Goal: Task Accomplishment & Management: Manage account settings

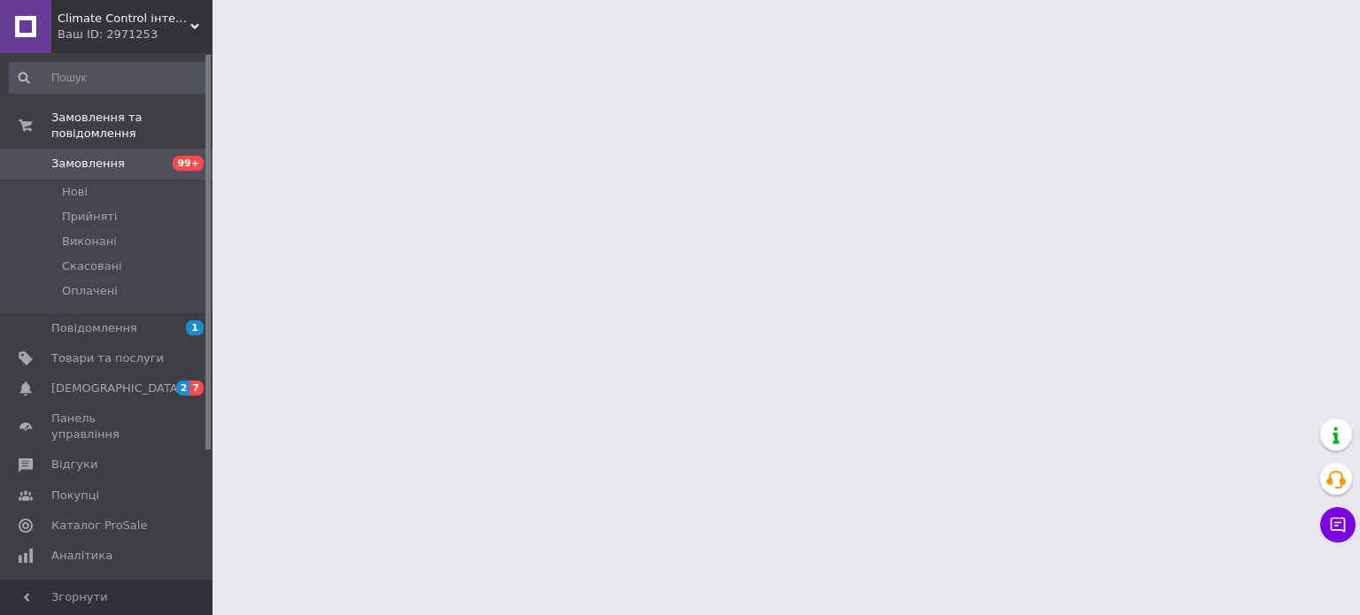
click at [96, 351] on span "Товари та послуги" at bounding box center [107, 359] width 112 height 16
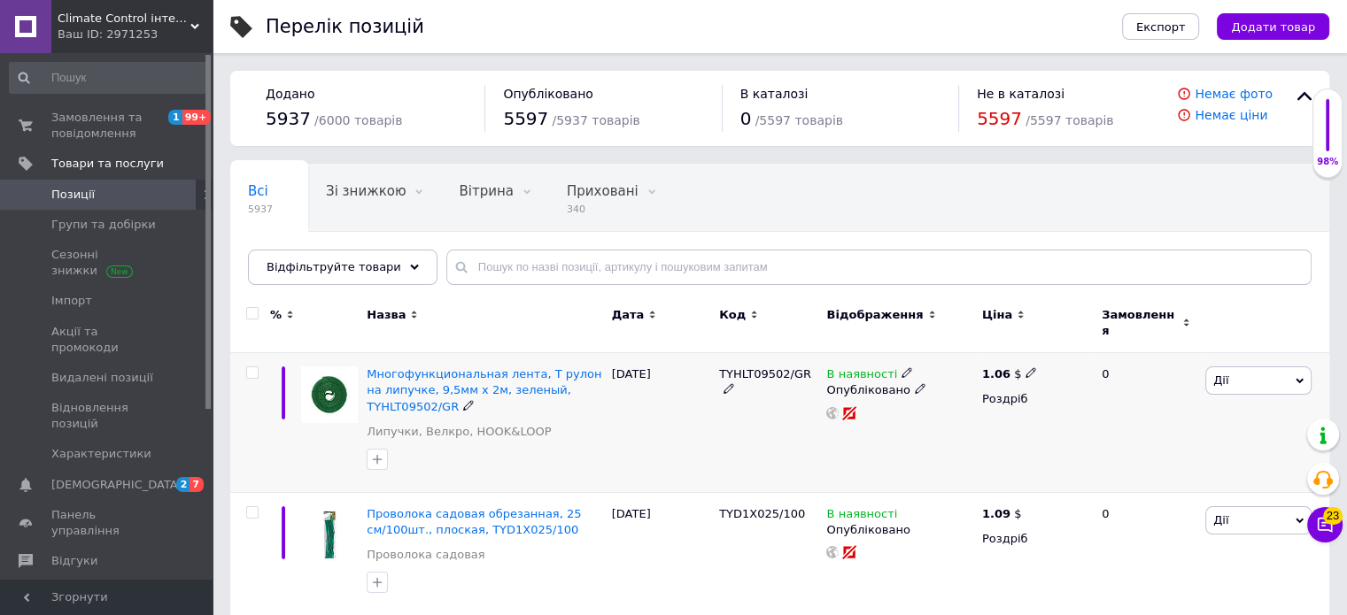
click at [251, 367] on input "checkbox" at bounding box center [252, 373] width 12 height 12
checkbox input "true"
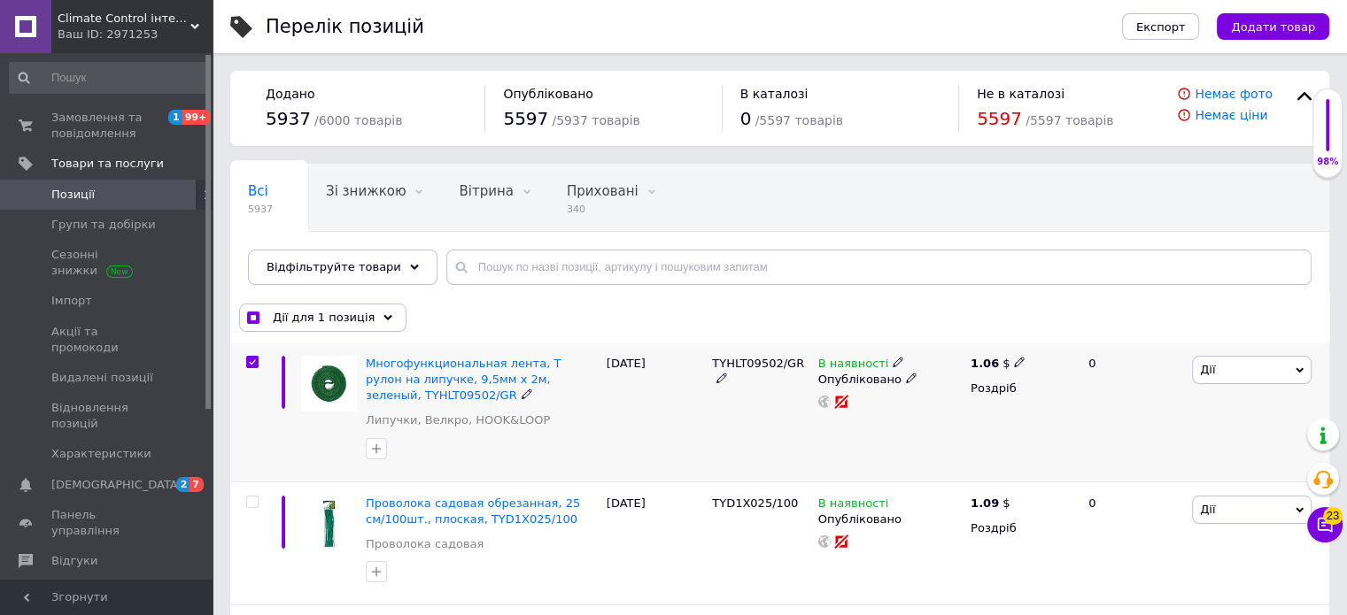
click at [1220, 367] on span "Дії" at bounding box center [1252, 370] width 120 height 28
click at [1189, 452] on li "Копіювати" at bounding box center [1222, 453] width 176 height 25
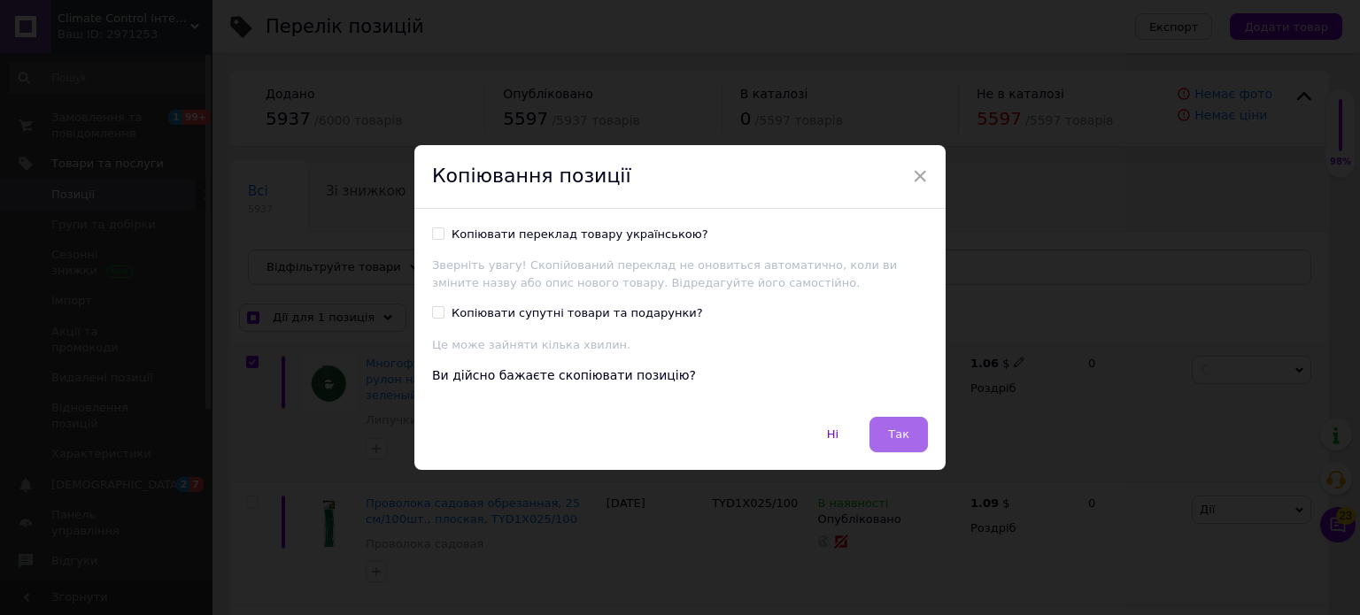
click at [900, 433] on span "Так" at bounding box center [898, 434] width 21 height 13
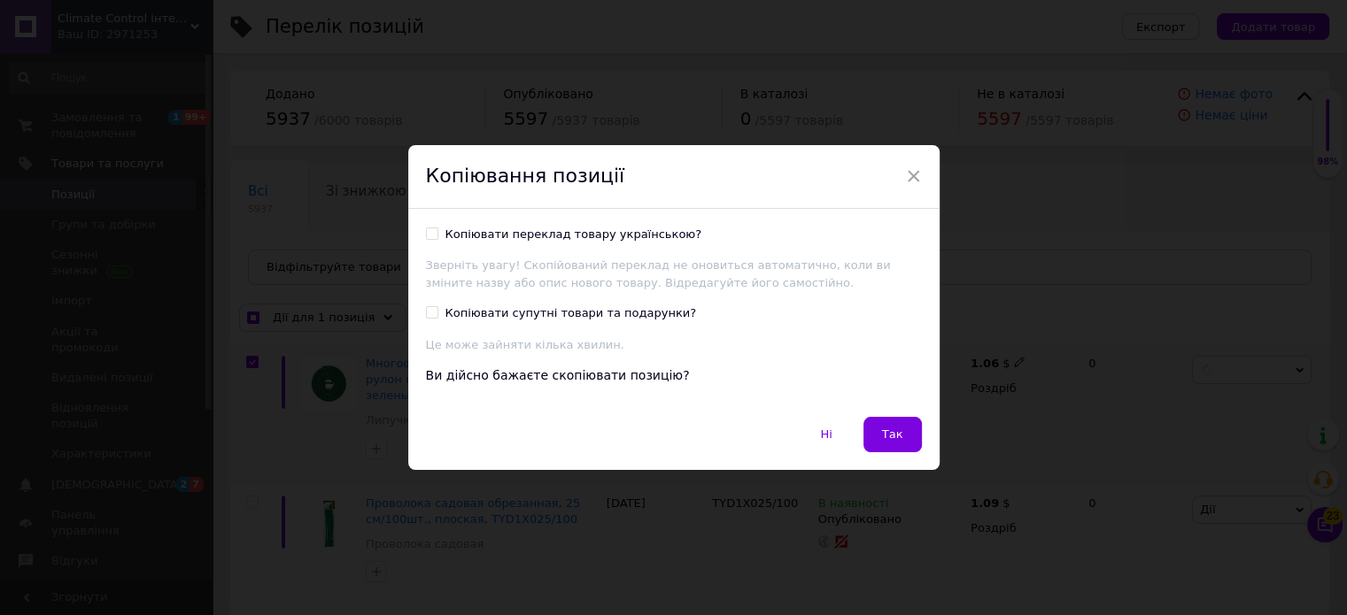
checkbox input "true"
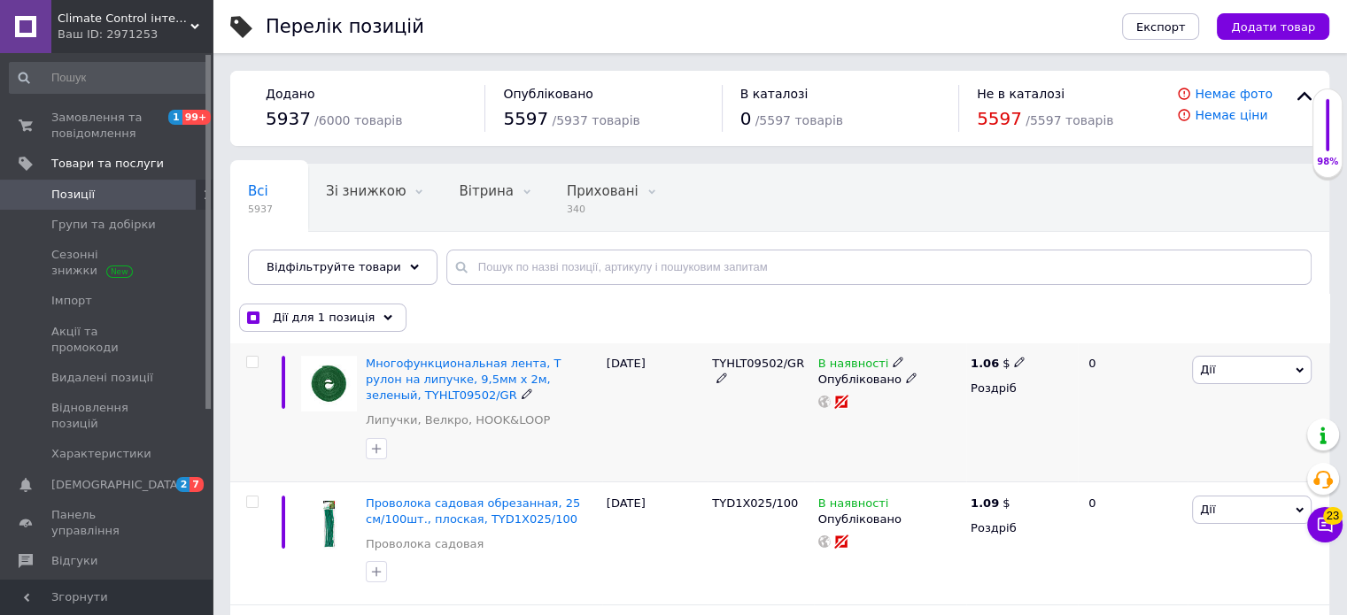
checkbox input "false"
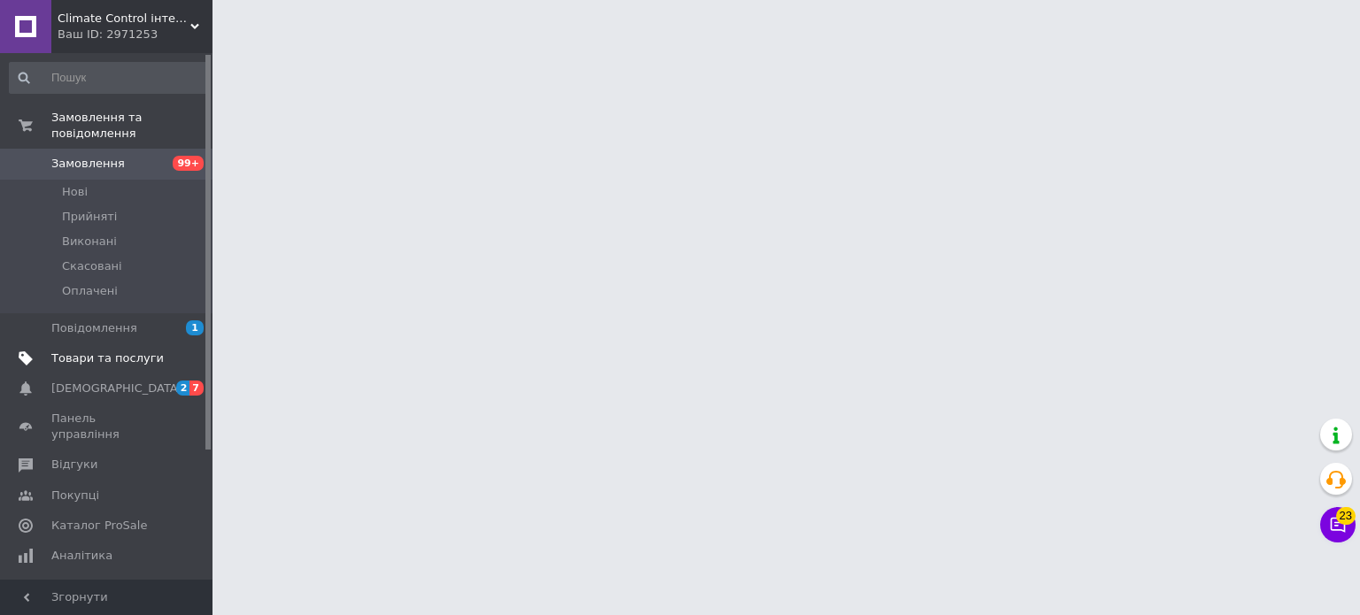
click at [73, 351] on span "Товари та послуги" at bounding box center [107, 359] width 112 height 16
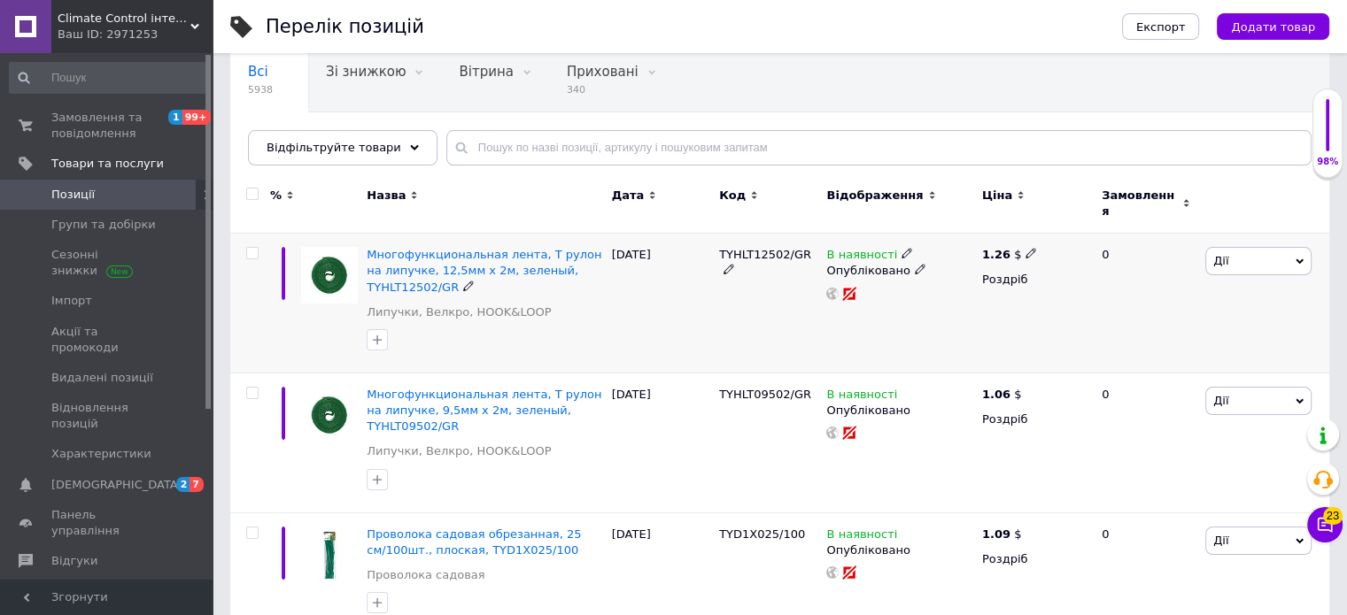
scroll to position [89, 0]
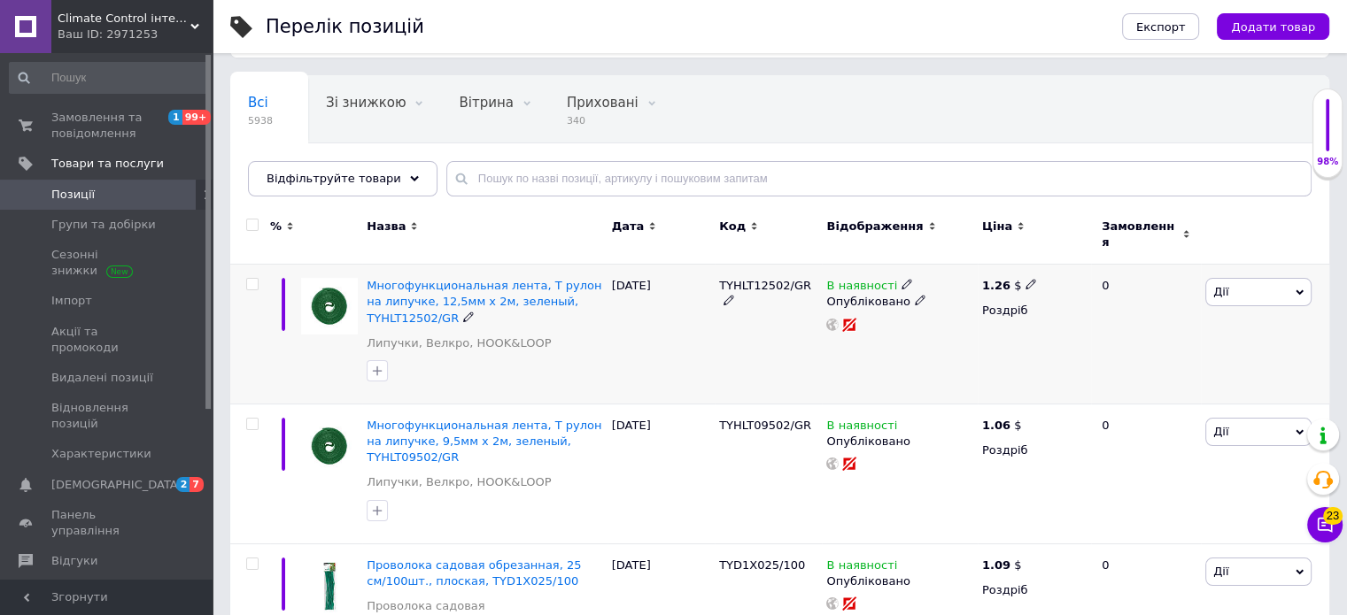
click at [255, 279] on input "checkbox" at bounding box center [252, 285] width 12 height 12
checkbox input "true"
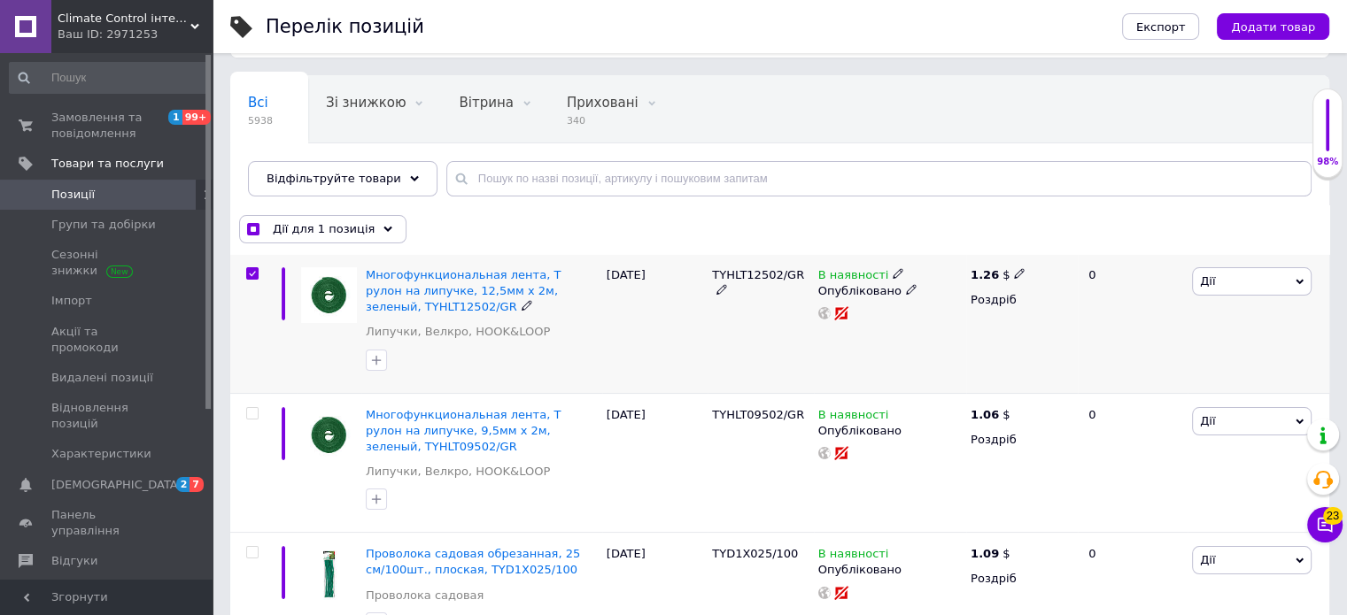
click at [1234, 275] on span "Дії" at bounding box center [1252, 281] width 120 height 28
click at [1193, 361] on li "Копіювати" at bounding box center [1222, 364] width 176 height 25
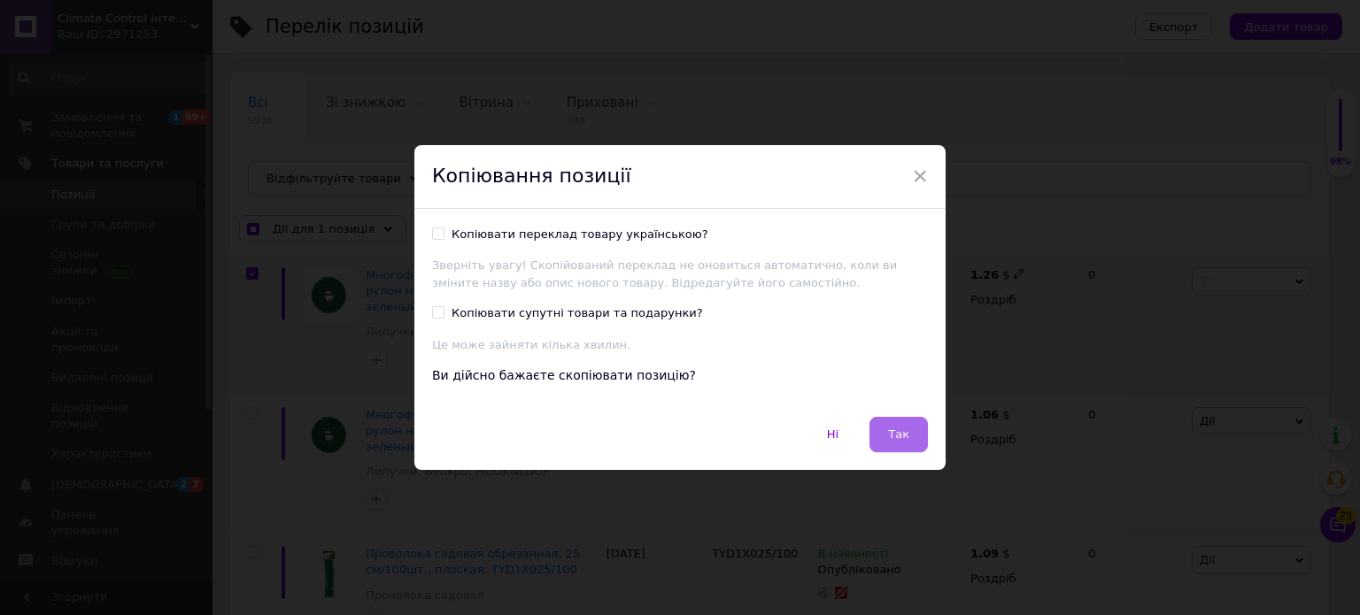
click at [889, 431] on span "Так" at bounding box center [898, 434] width 21 height 13
checkbox input "true"
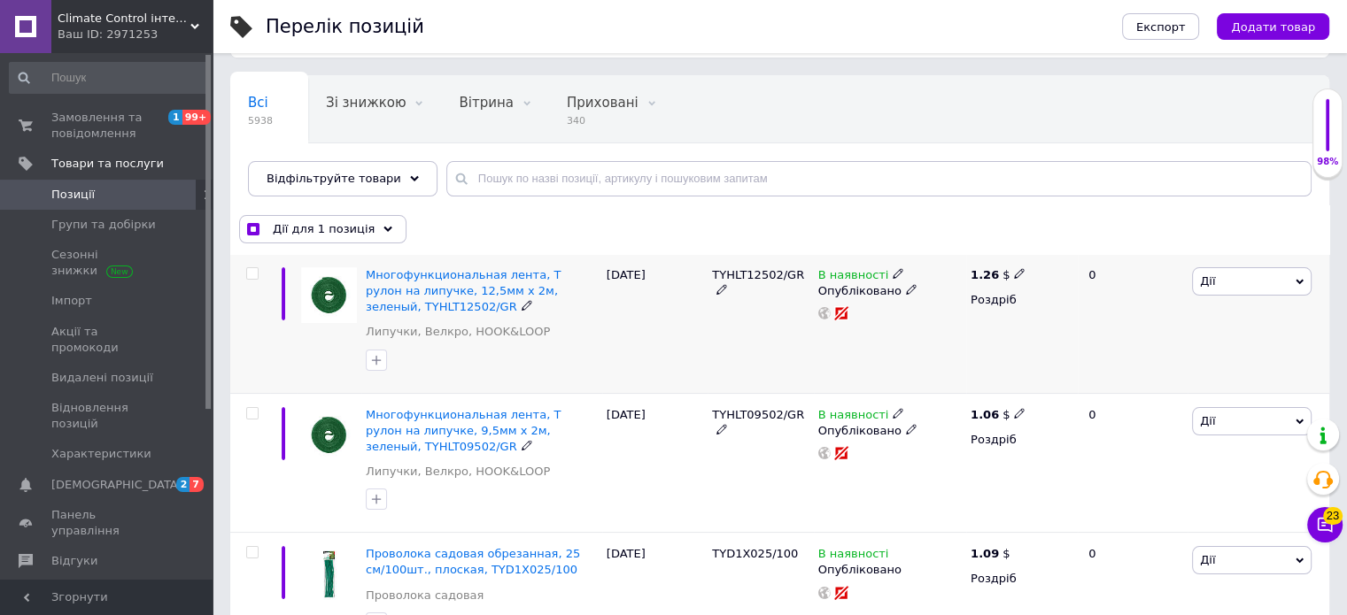
checkbox input "false"
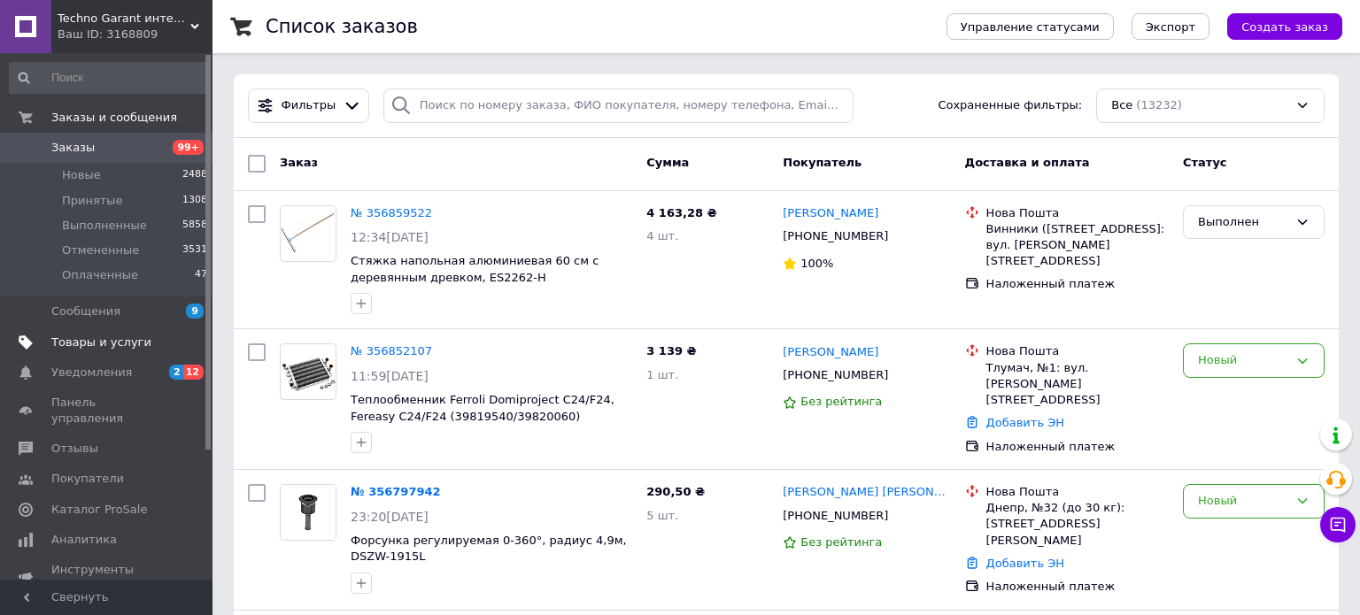
click at [89, 344] on span "Товары и услуги" at bounding box center [101, 343] width 100 height 16
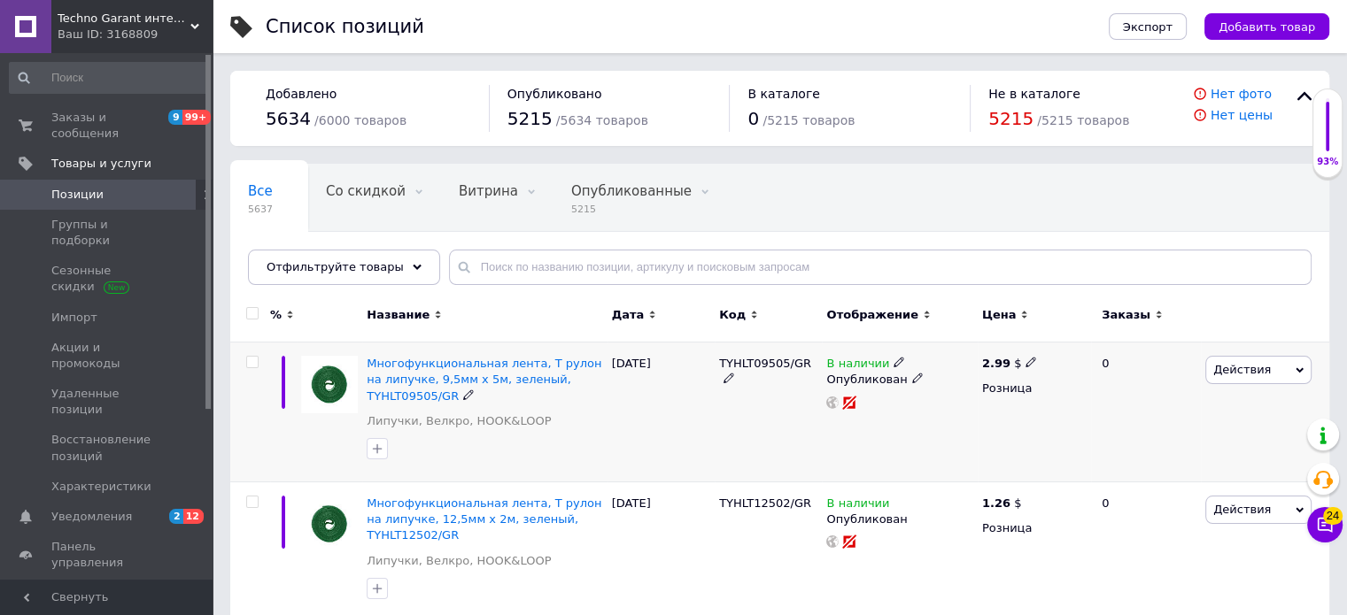
click at [251, 360] on input "checkbox" at bounding box center [252, 363] width 12 height 12
checkbox input "true"
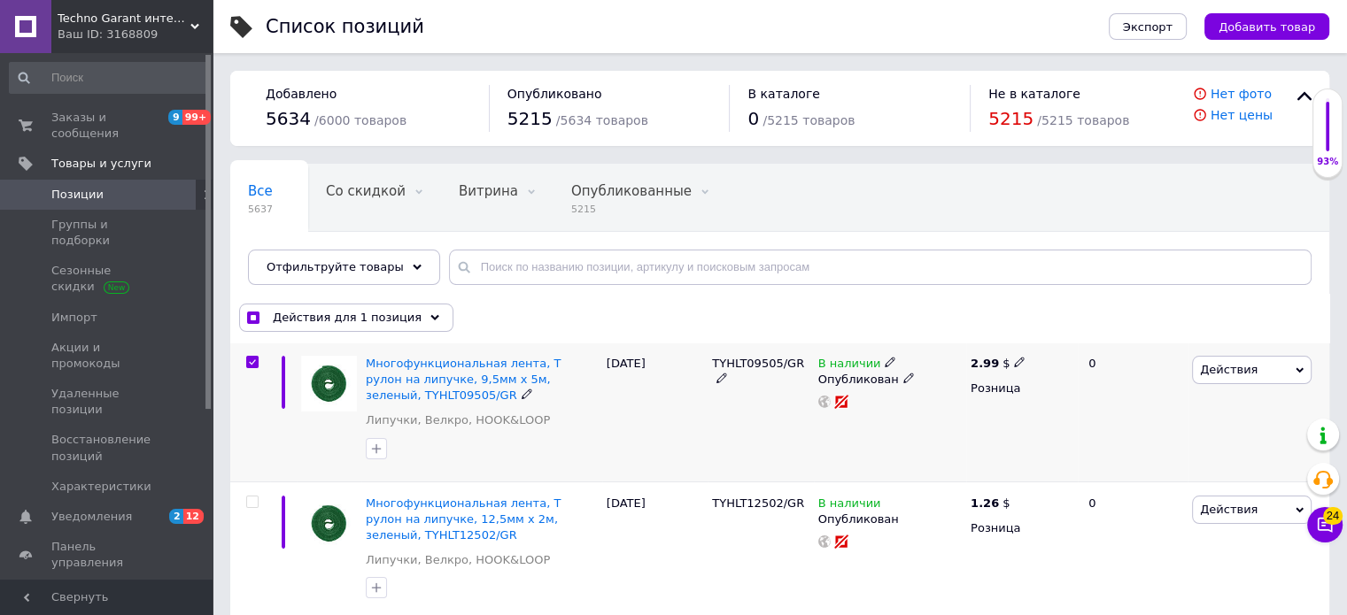
click at [1217, 364] on span "Действия" at bounding box center [1229, 369] width 58 height 13
click at [1178, 449] on li "Копировать" at bounding box center [1223, 453] width 174 height 25
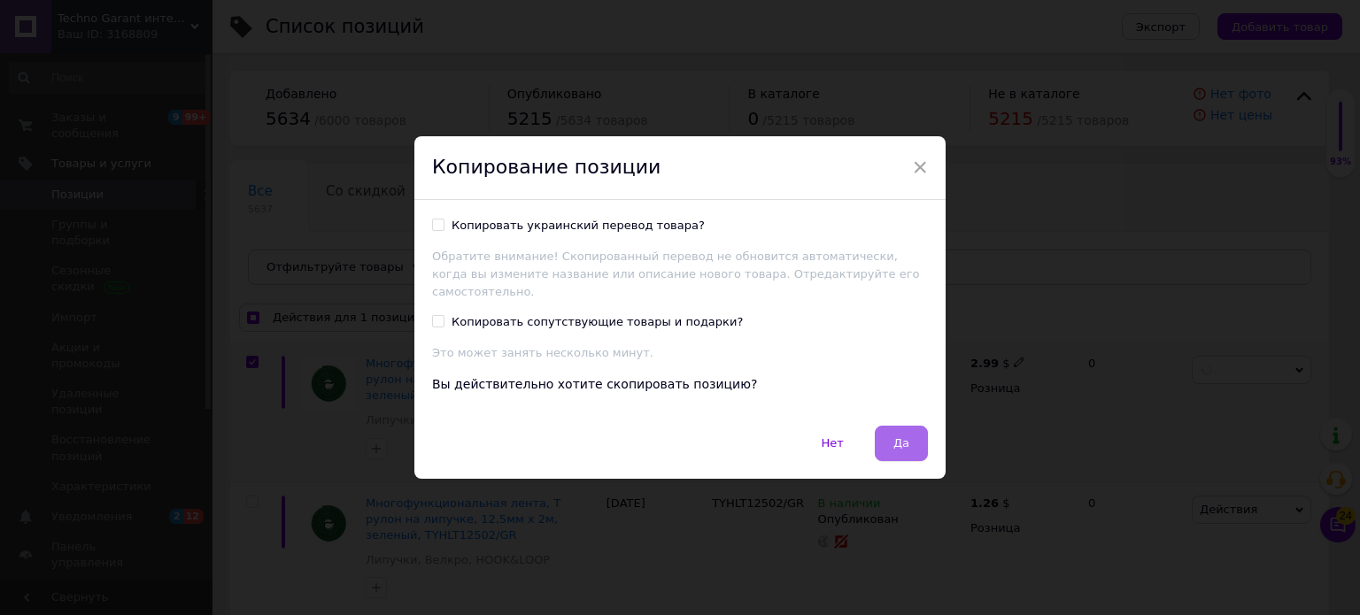
click at [893, 438] on span "Да" at bounding box center [901, 443] width 16 height 13
checkbox input "true"
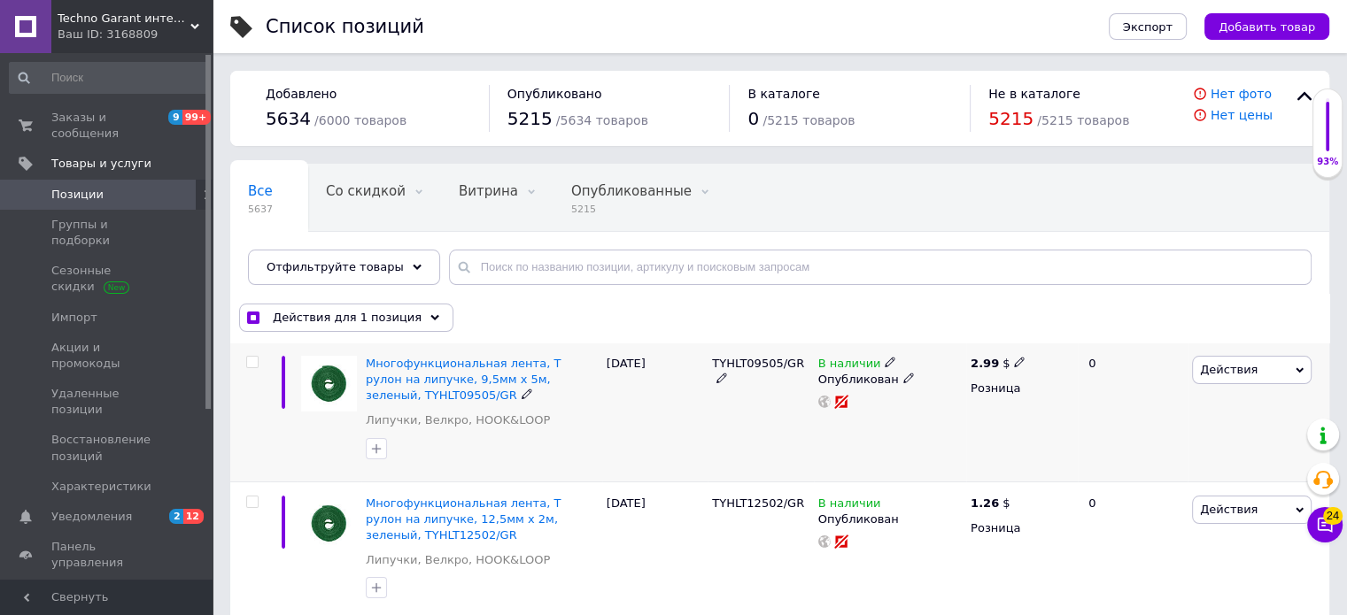
checkbox input "false"
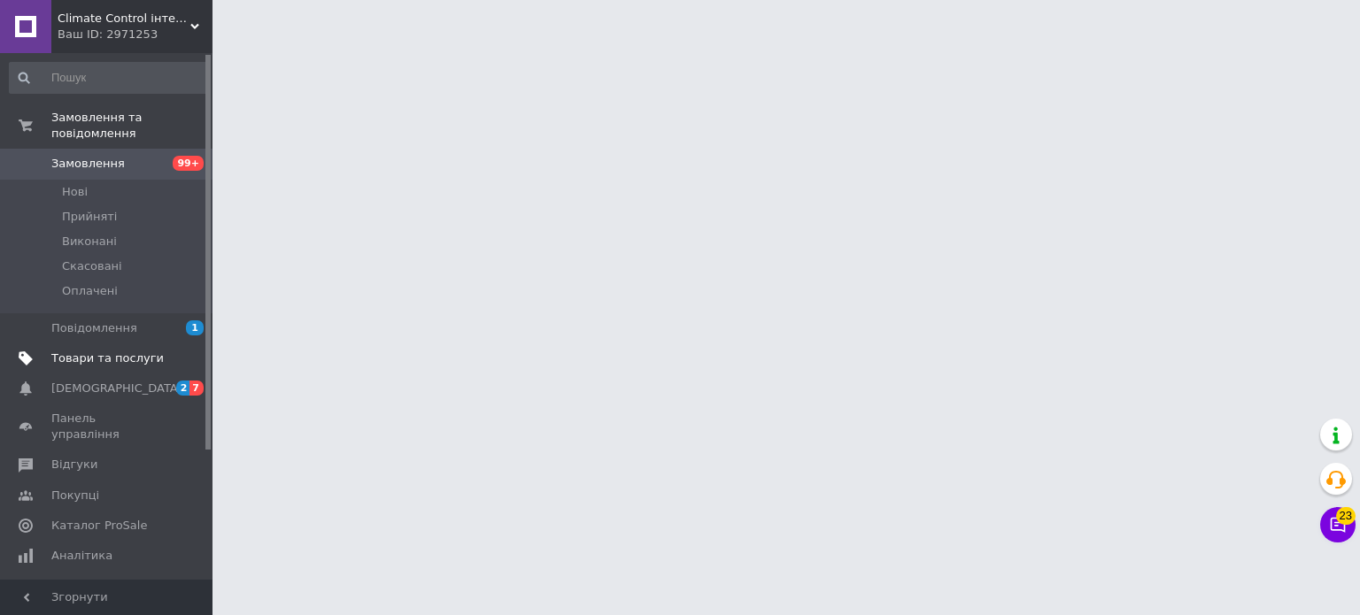
click at [74, 351] on span "Товари та послуги" at bounding box center [107, 359] width 112 height 16
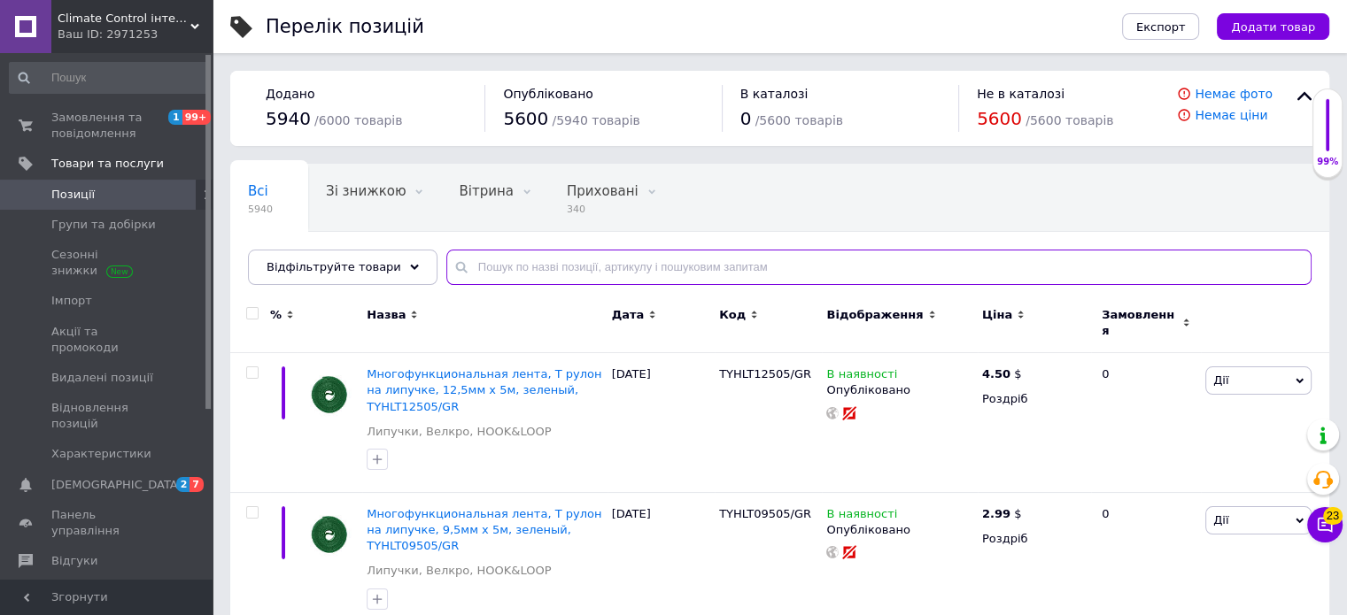
click at [570, 263] on input "text" at bounding box center [878, 267] width 865 height 35
paste input "TYRP440115"
type input "TYRP440115"
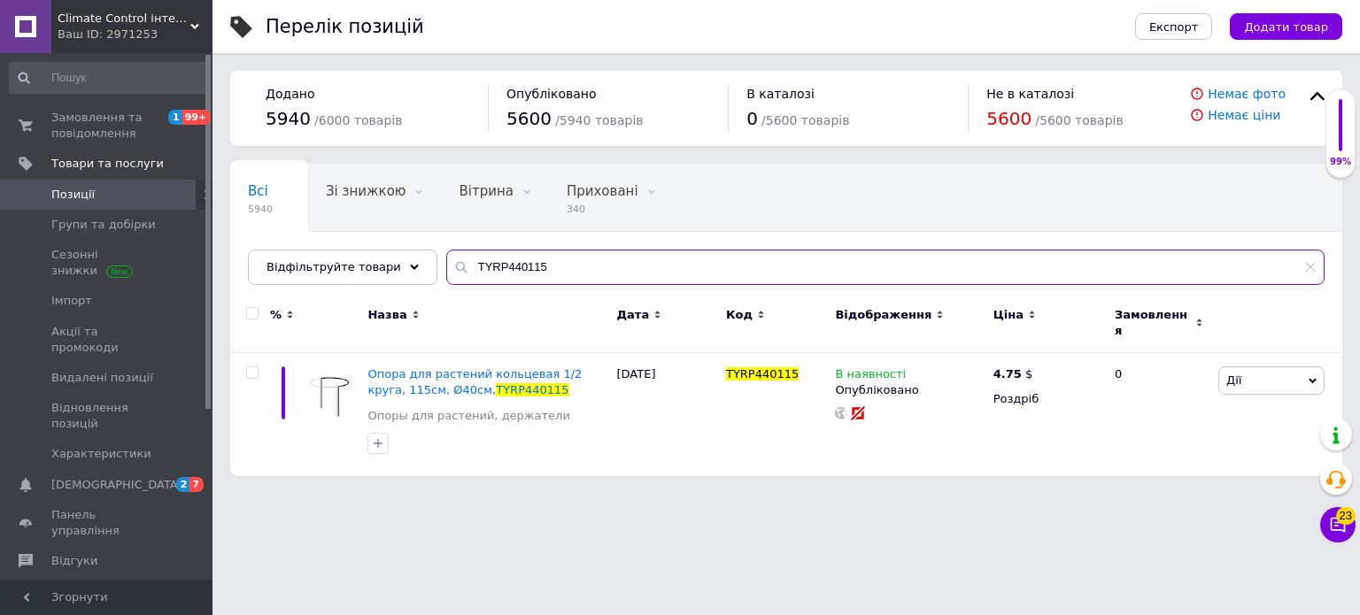
drag, startPoint x: 573, startPoint y: 260, endPoint x: 432, endPoint y: 274, distance: 141.5
click at [446, 274] on div "TYRP440115" at bounding box center [885, 267] width 878 height 35
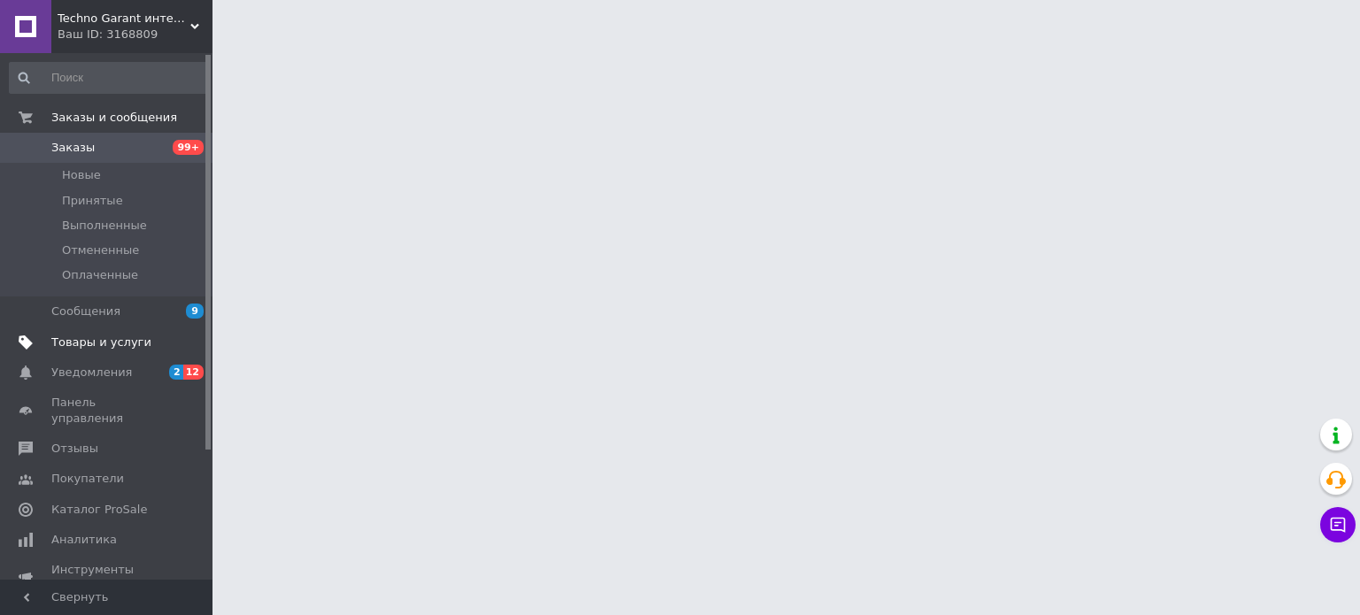
click at [74, 344] on span "Товары и услуги" at bounding box center [101, 343] width 100 height 16
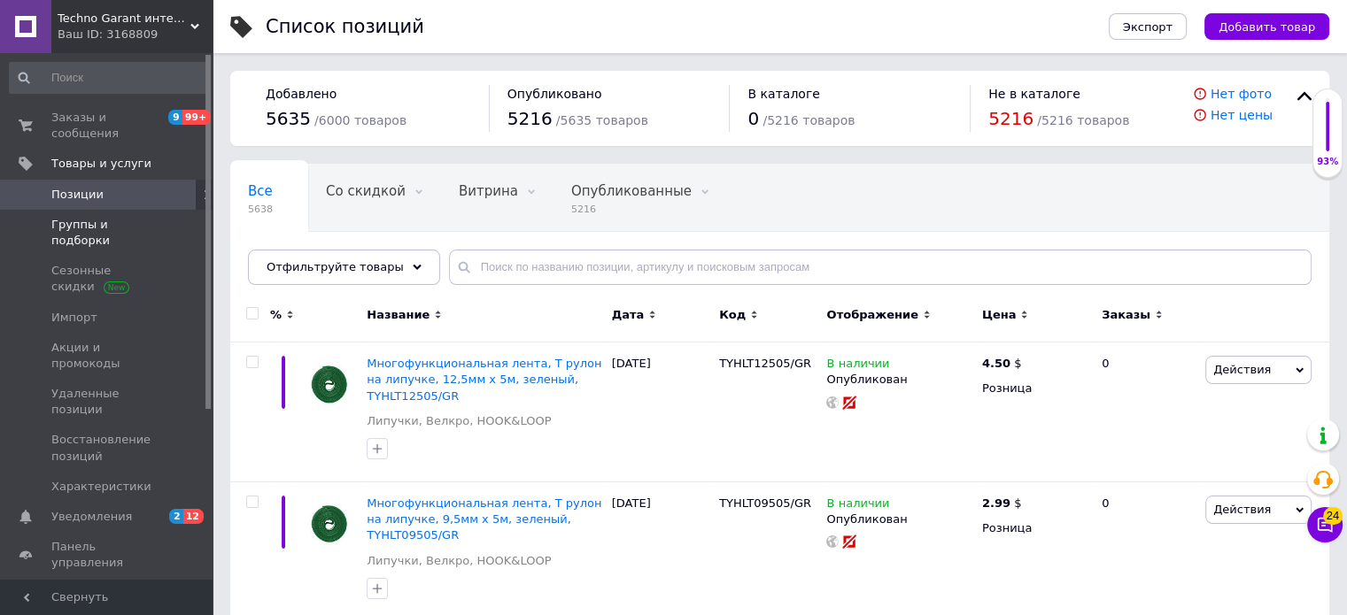
click at [121, 217] on span "Группы и подборки" at bounding box center [107, 233] width 112 height 32
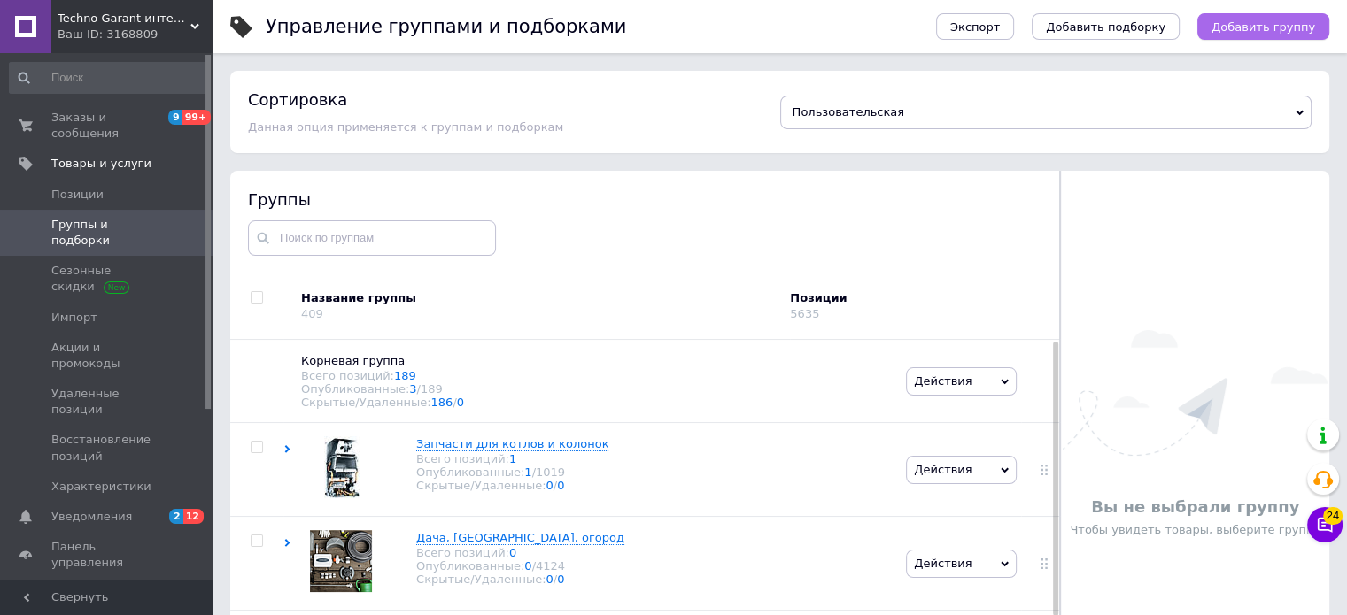
click at [1271, 25] on span "Добавить группу" at bounding box center [1263, 26] width 104 height 13
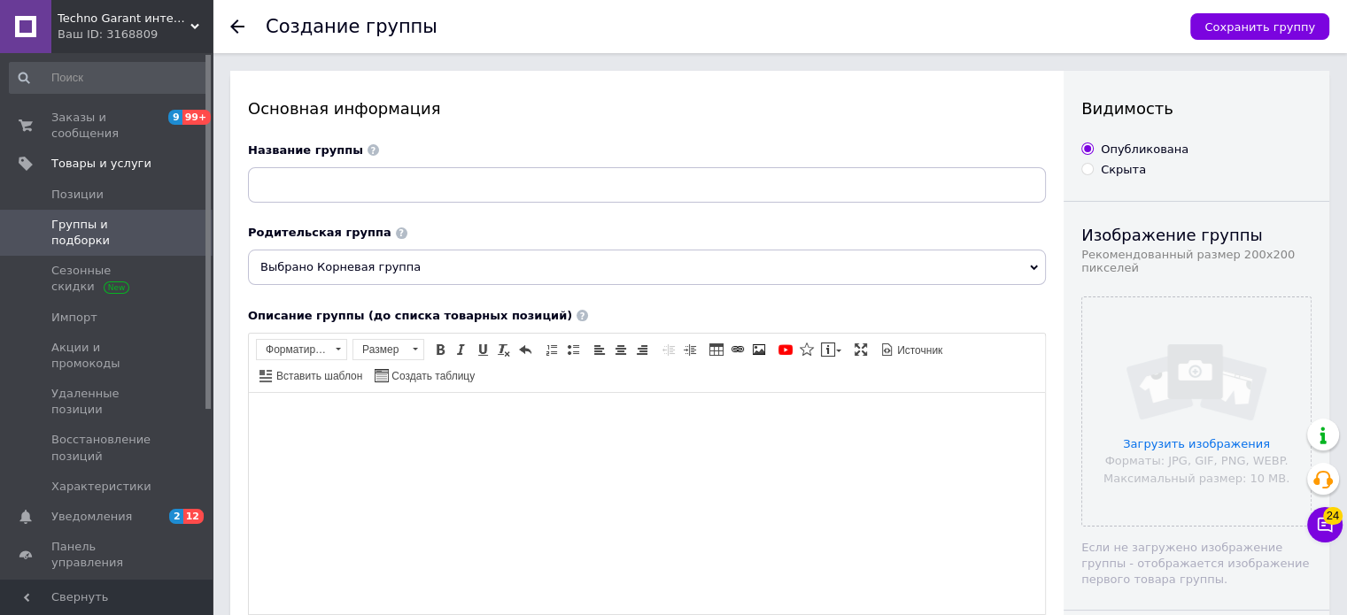
click at [391, 270] on span "Выбрано Корневая группа" at bounding box center [647, 267] width 798 height 35
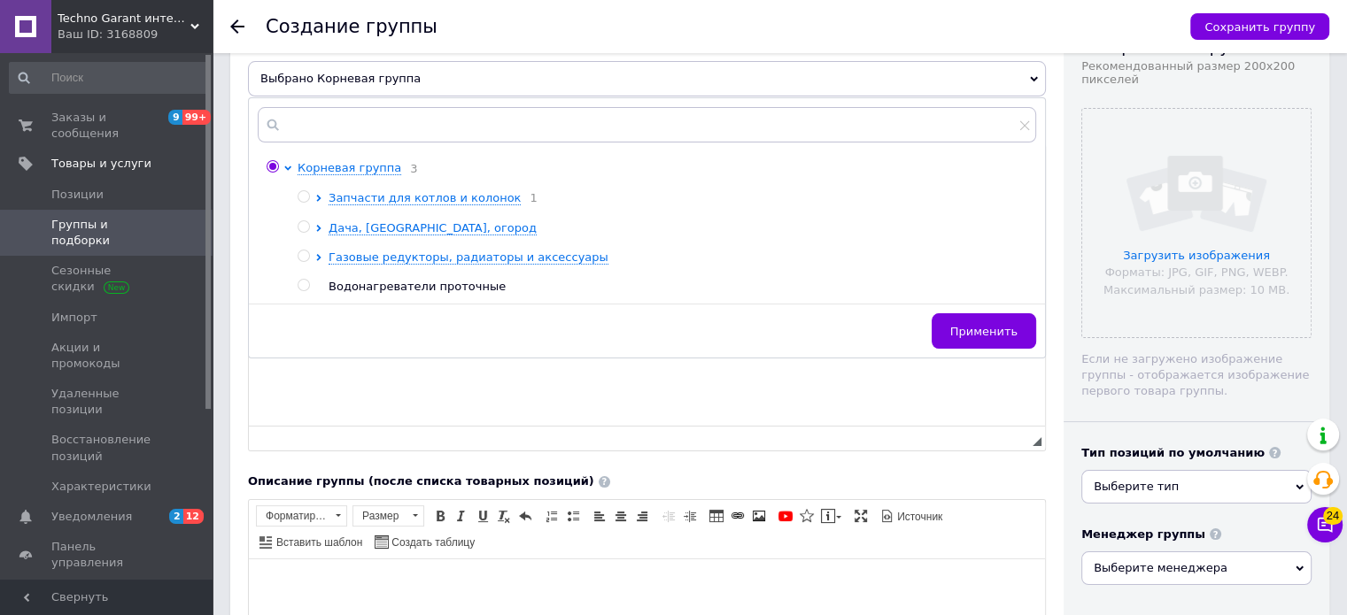
scroll to position [266, 0]
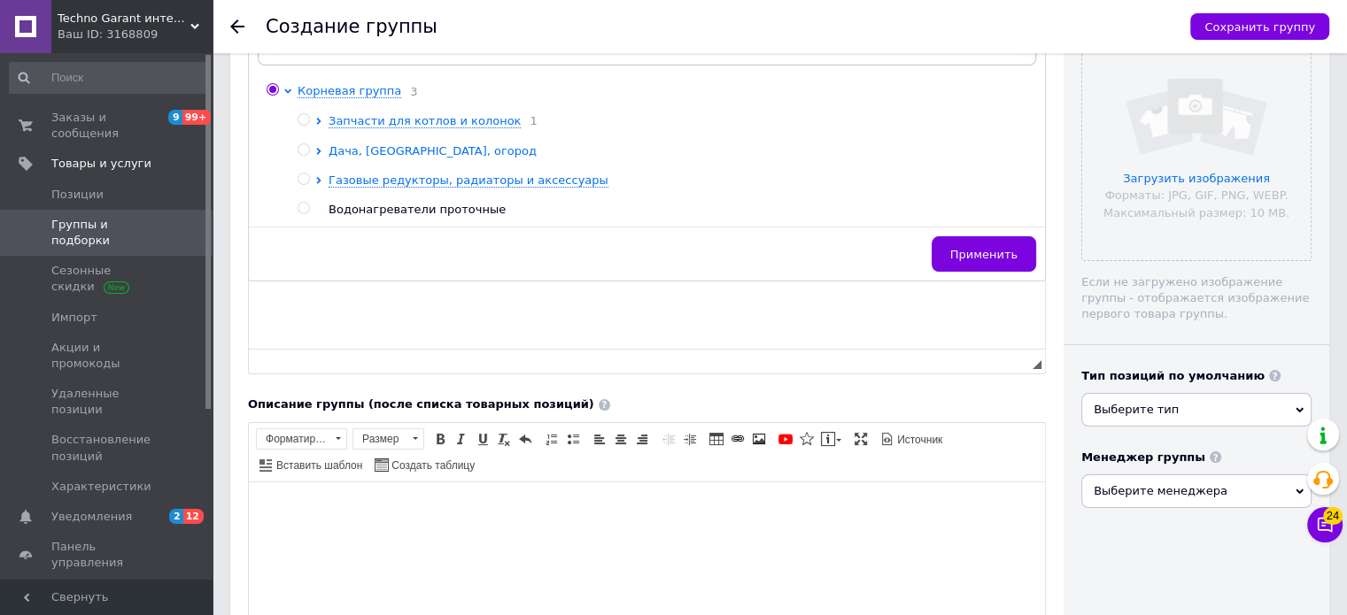
click at [396, 158] on span "Дача, сад, огород" at bounding box center [432, 150] width 208 height 13
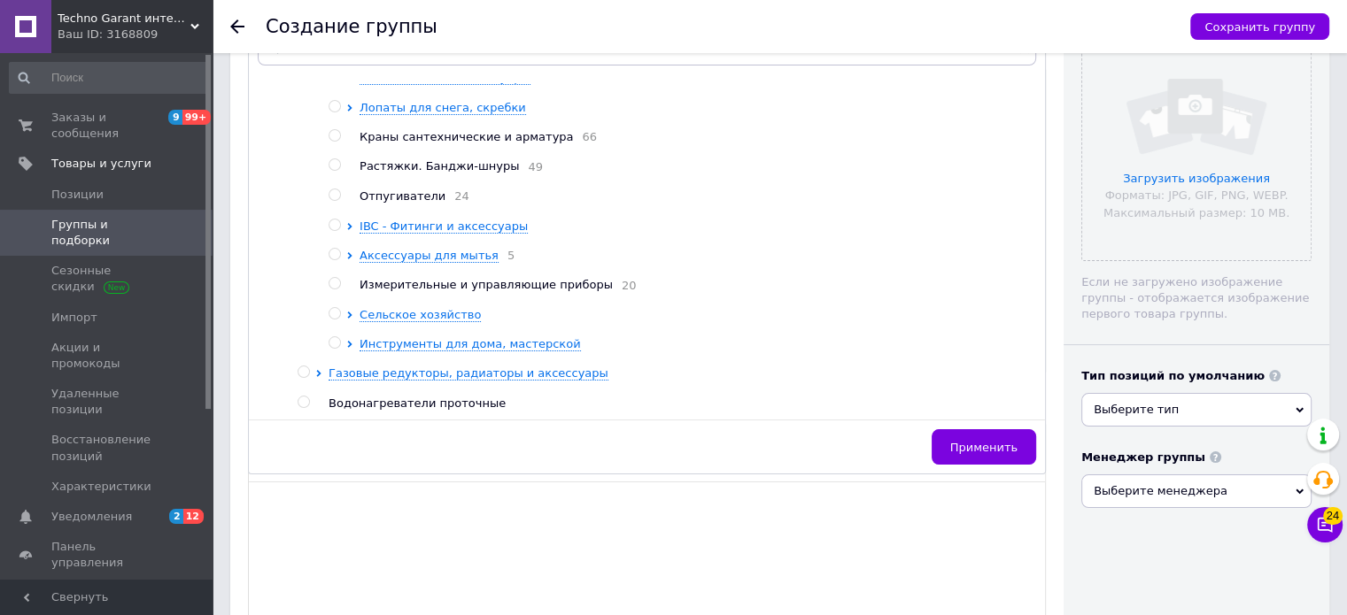
scroll to position [499, 0]
click at [411, 346] on span "Инструменты для дома, мастерской" at bounding box center [469, 343] width 221 height 13
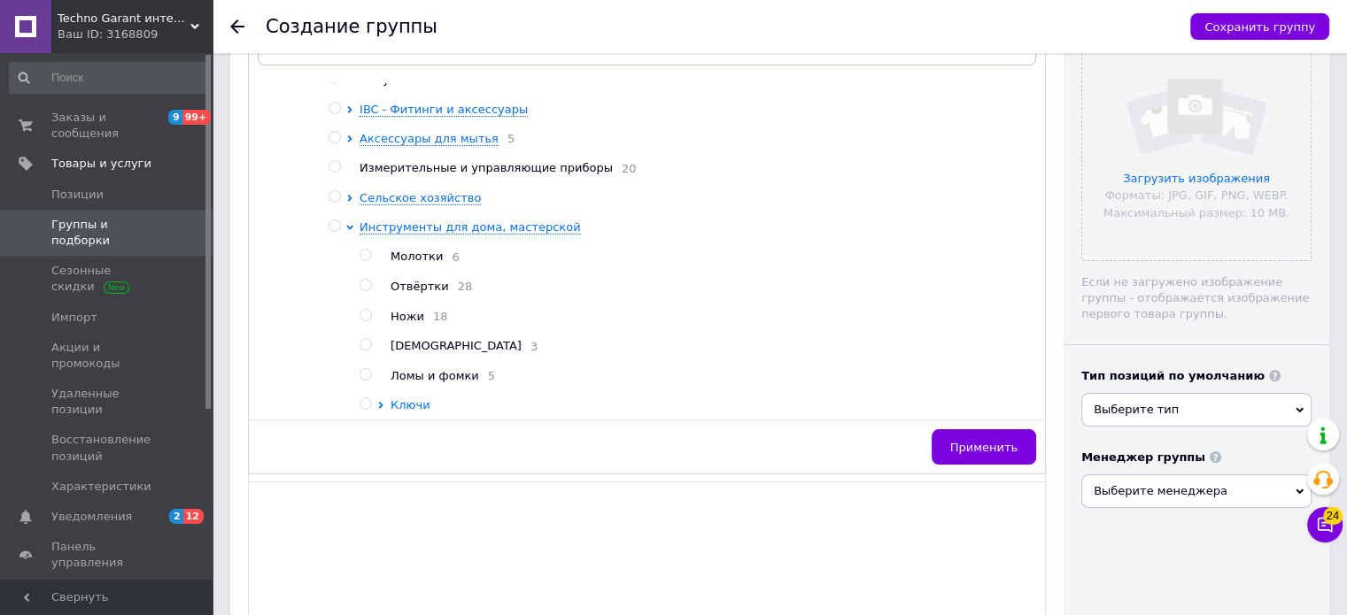
scroll to position [588, 0]
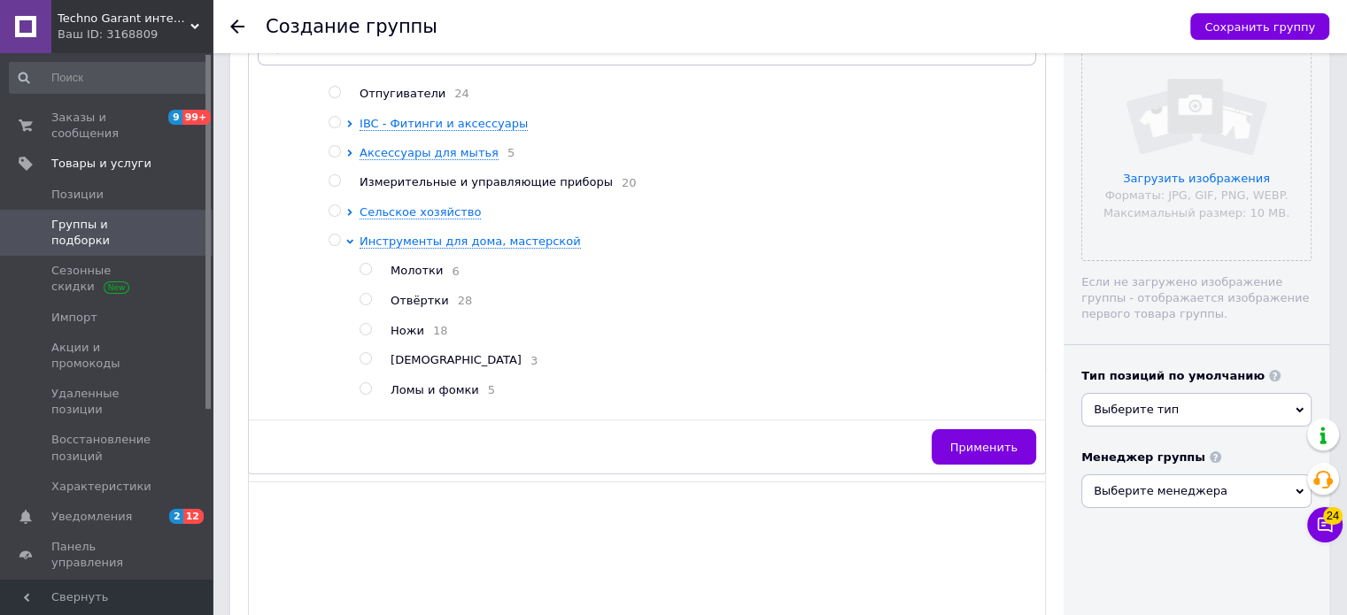
click at [333, 246] on input "radio" at bounding box center [334, 241] width 12 height 12
radio input "true"
radio input "false"
click at [971, 446] on span "Применить" at bounding box center [983, 447] width 67 height 13
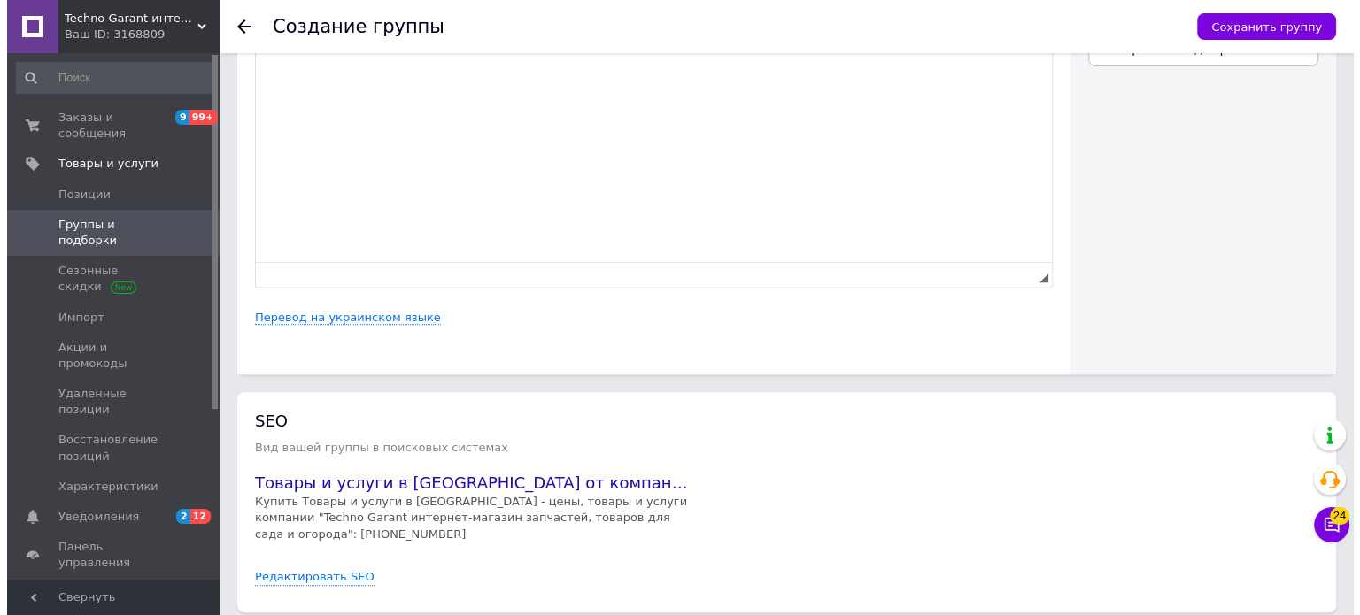
scroll to position [708, 0]
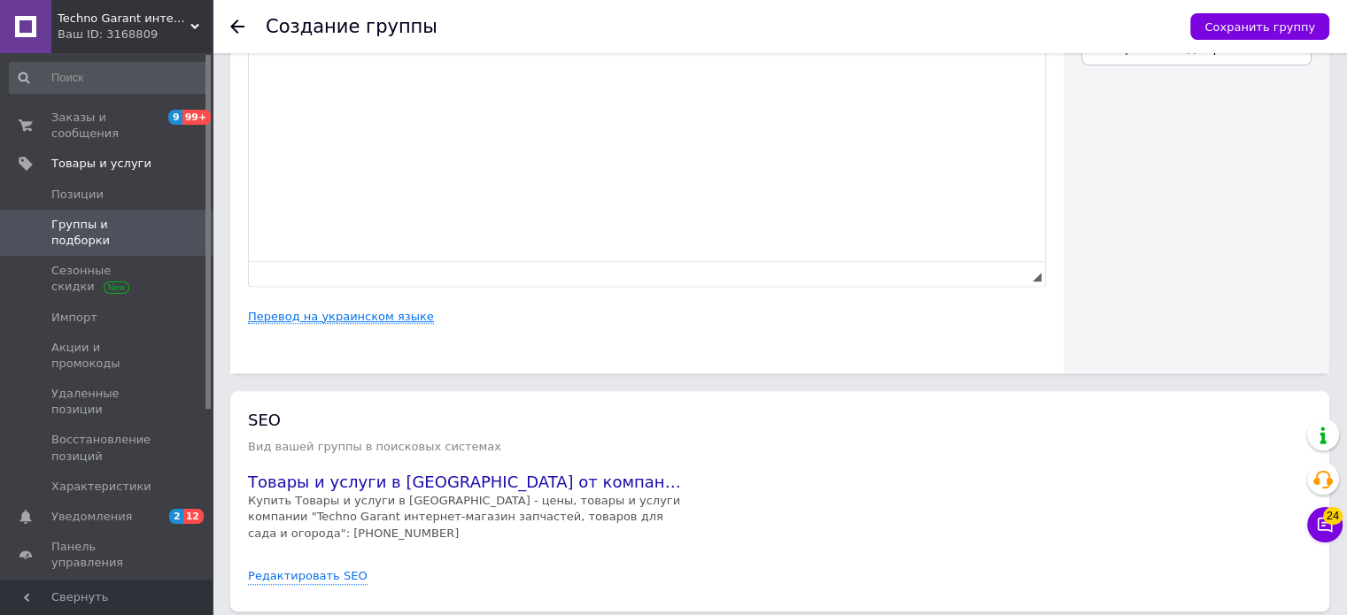
click at [333, 323] on link "Перевод на украинском языке" at bounding box center [341, 317] width 186 height 14
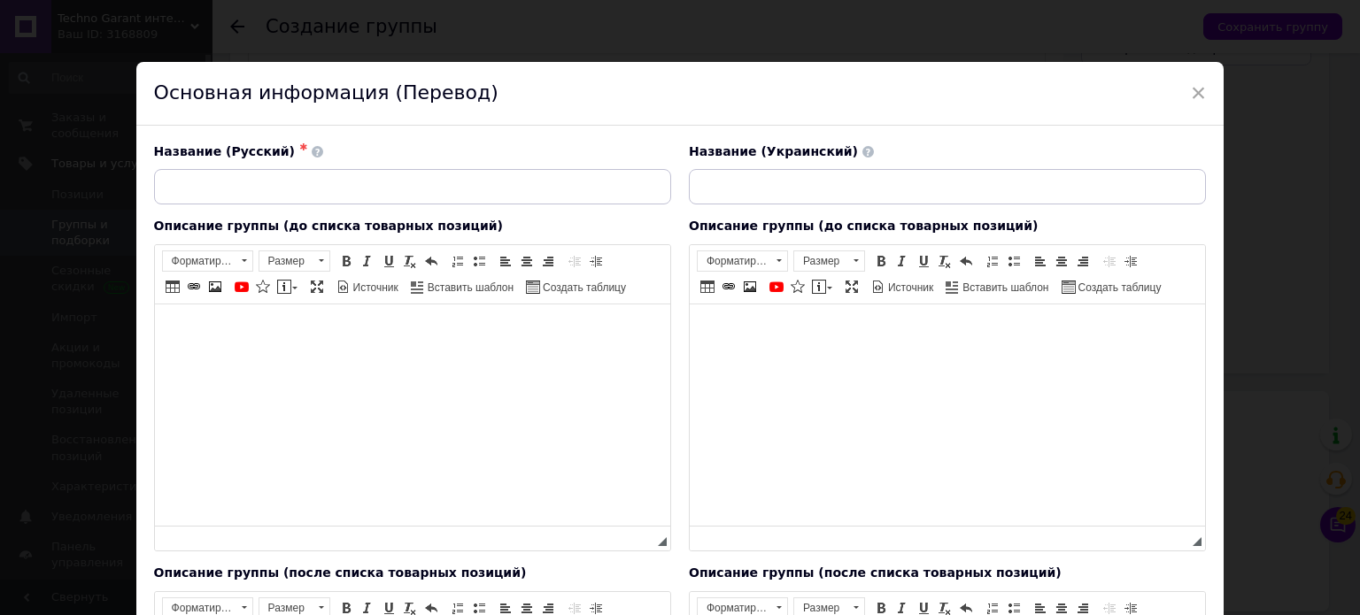
scroll to position [0, 0]
click at [795, 191] on input at bounding box center [947, 186] width 517 height 35
paste input "Вішалки для інструментів"
type input "Вішалки для інструментів"
click at [553, 181] on input at bounding box center [412, 186] width 517 height 35
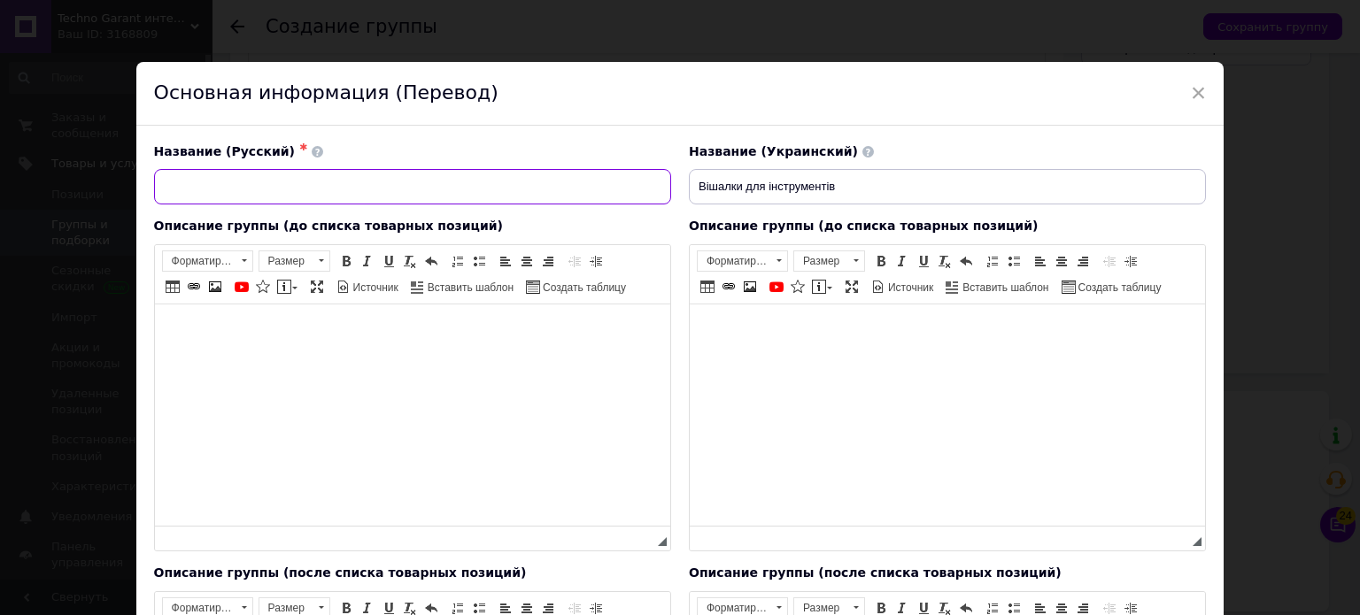
paste input "Вешалки для инструментов"
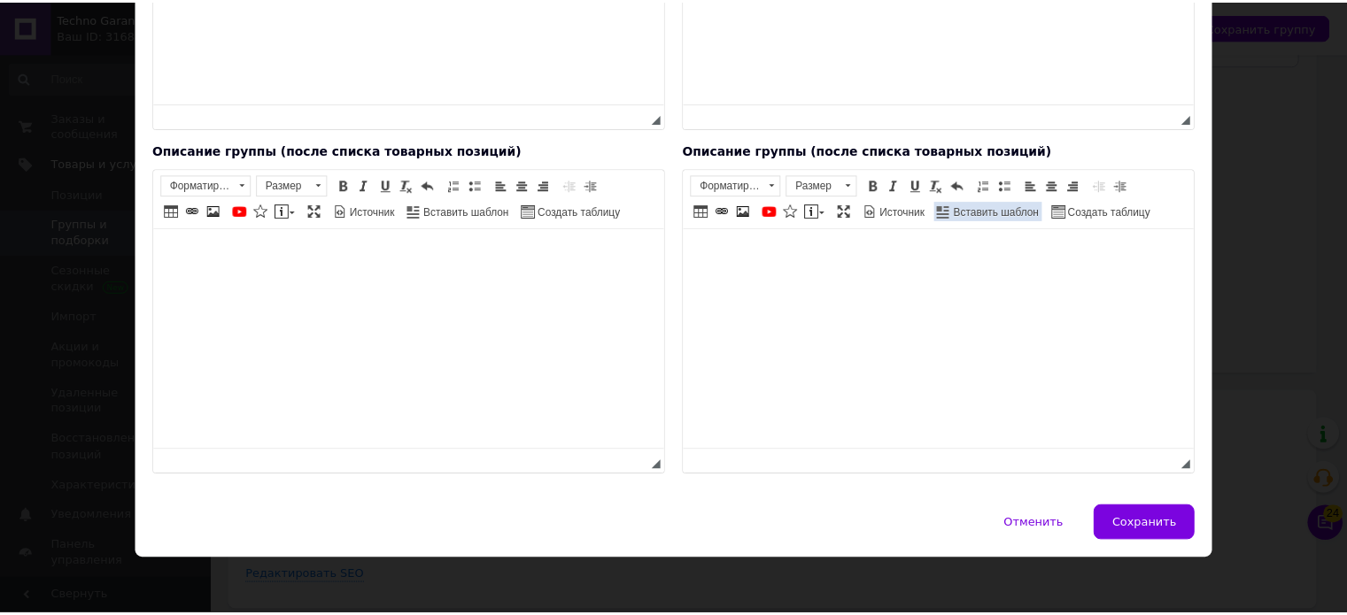
scroll to position [425, 0]
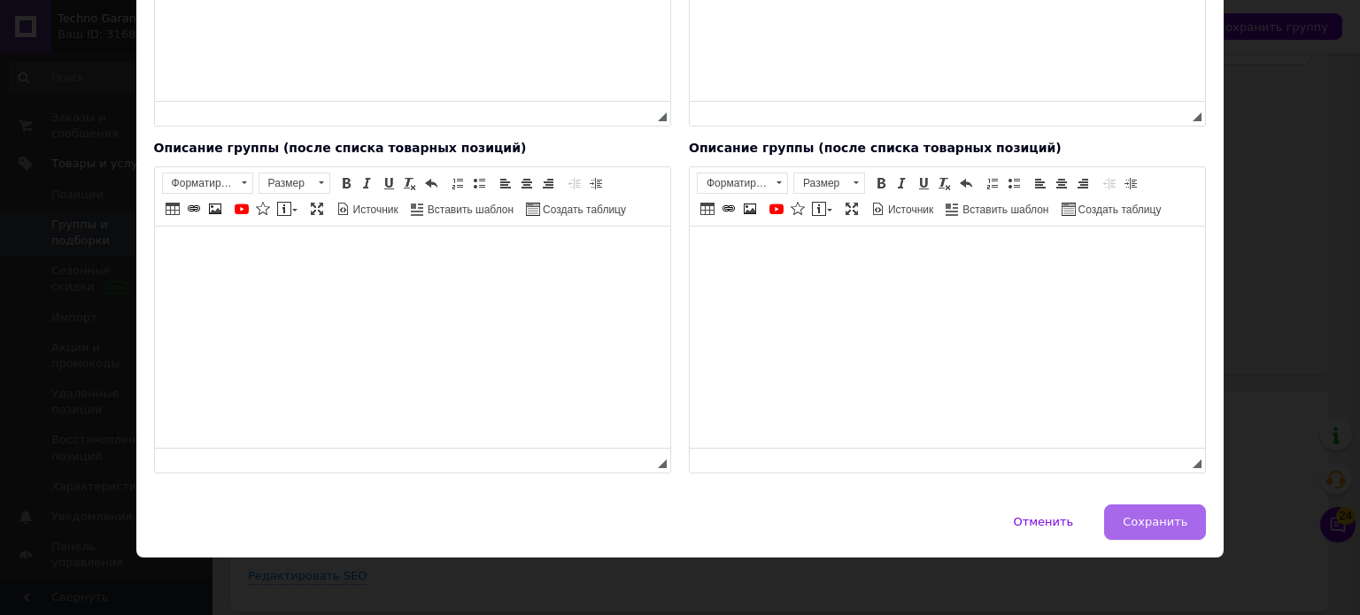
type input "Вешалки для инструментов"
click at [1153, 521] on span "Сохранить" at bounding box center [1155, 521] width 65 height 13
type input "Вешалки для инструментов"
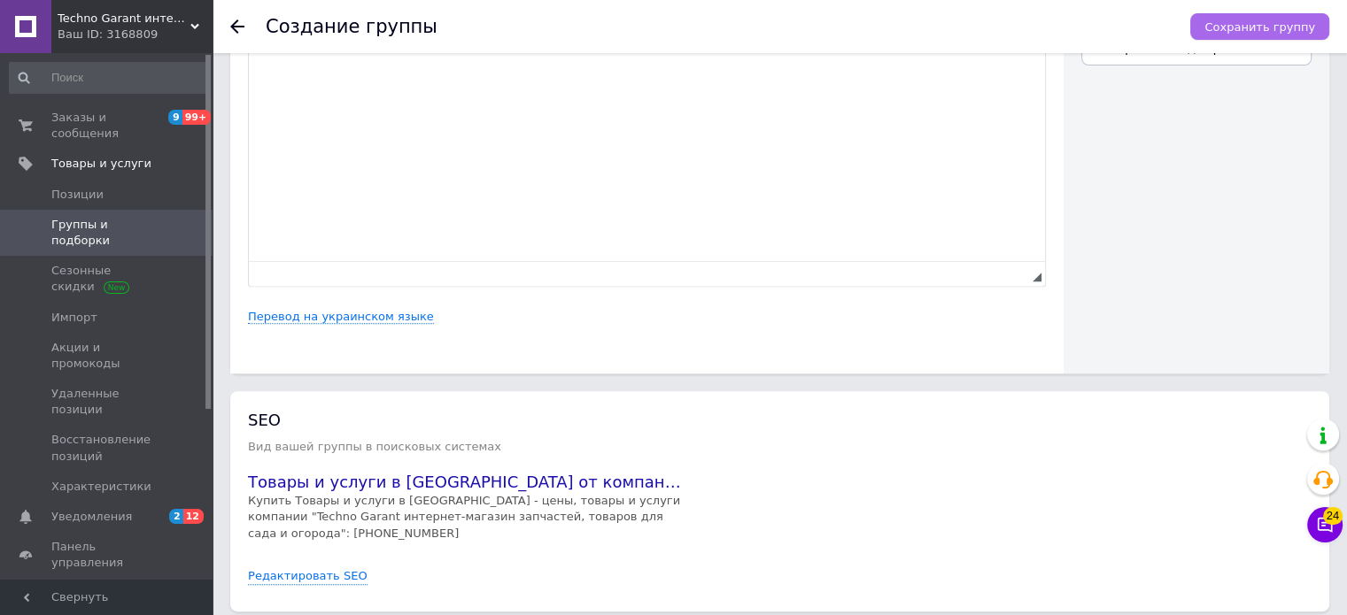
click at [1256, 30] on span "Сохранить группу" at bounding box center [1259, 26] width 111 height 13
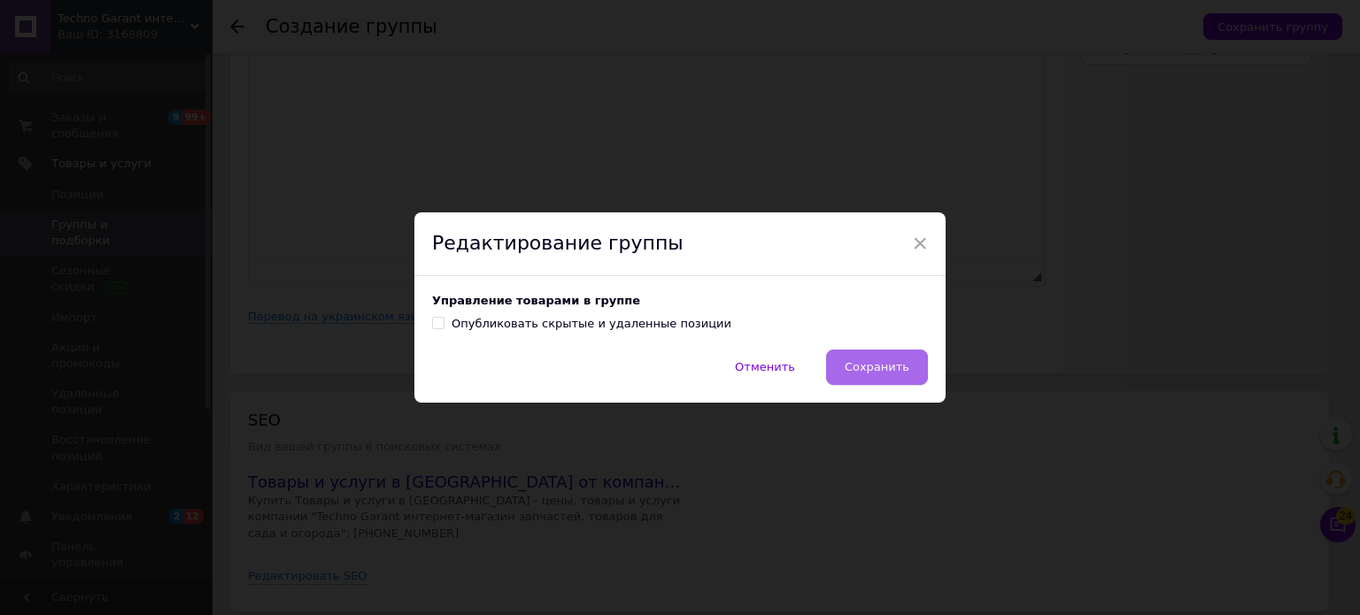
click at [868, 367] on span "Сохранить" at bounding box center [877, 366] width 65 height 13
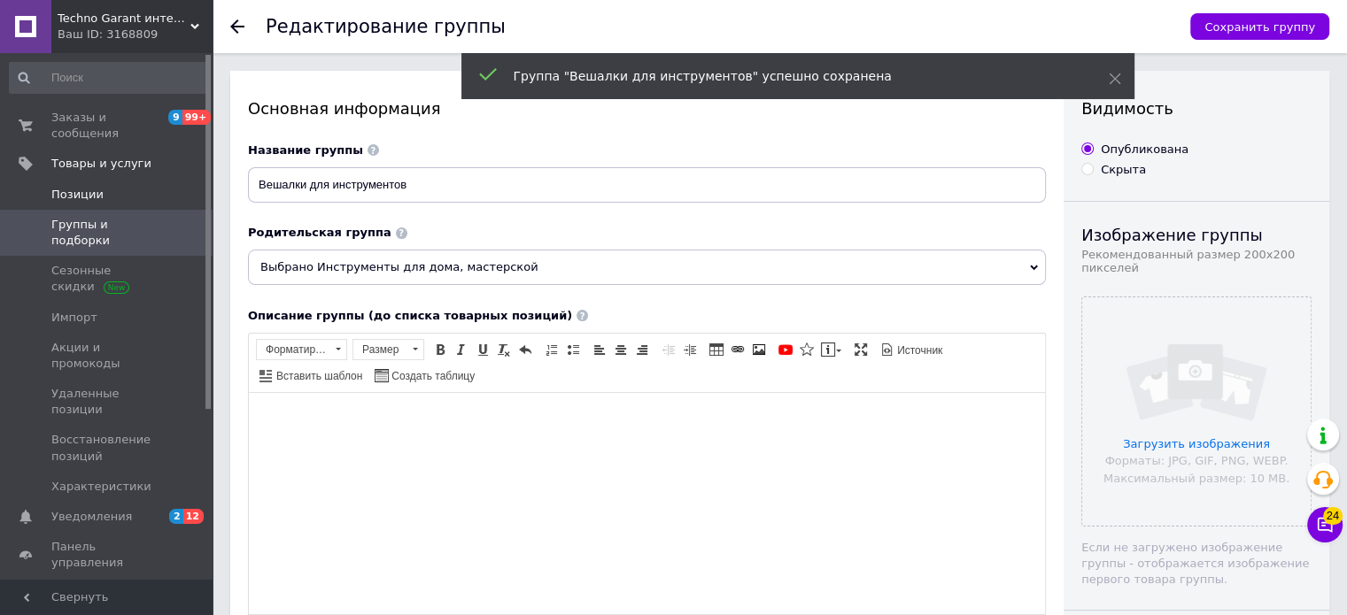
click at [103, 187] on span "Позиции" at bounding box center [107, 195] width 112 height 16
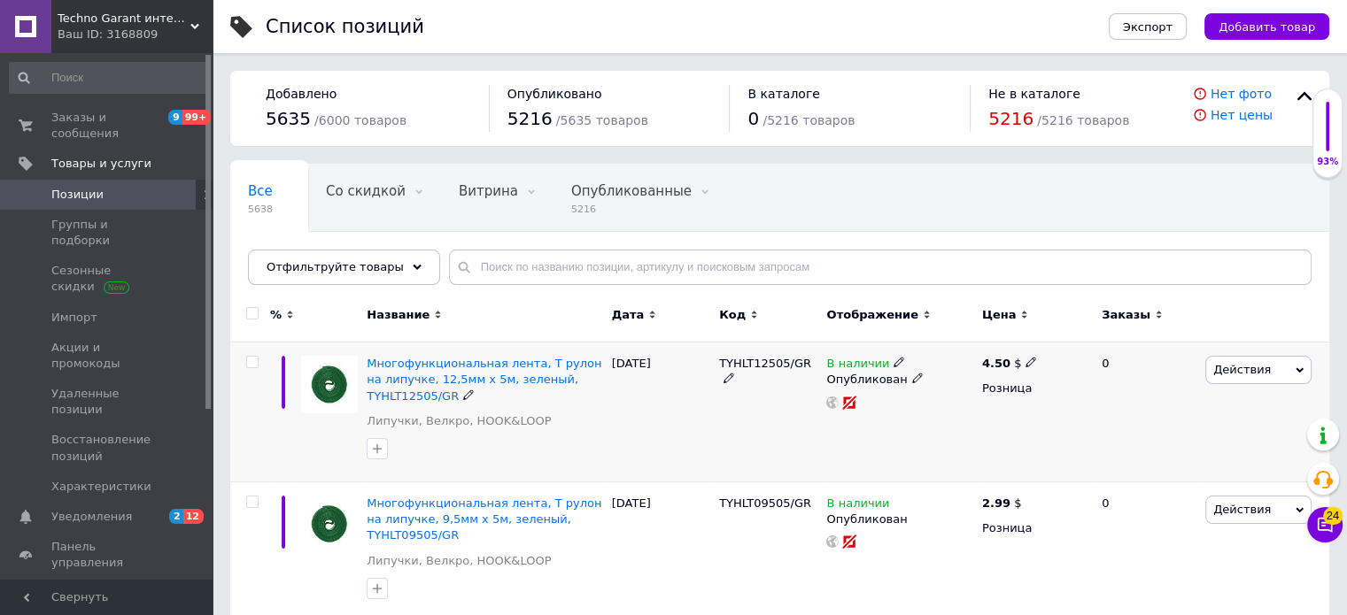
click at [251, 362] on input "checkbox" at bounding box center [252, 363] width 12 height 12
checkbox input "true"
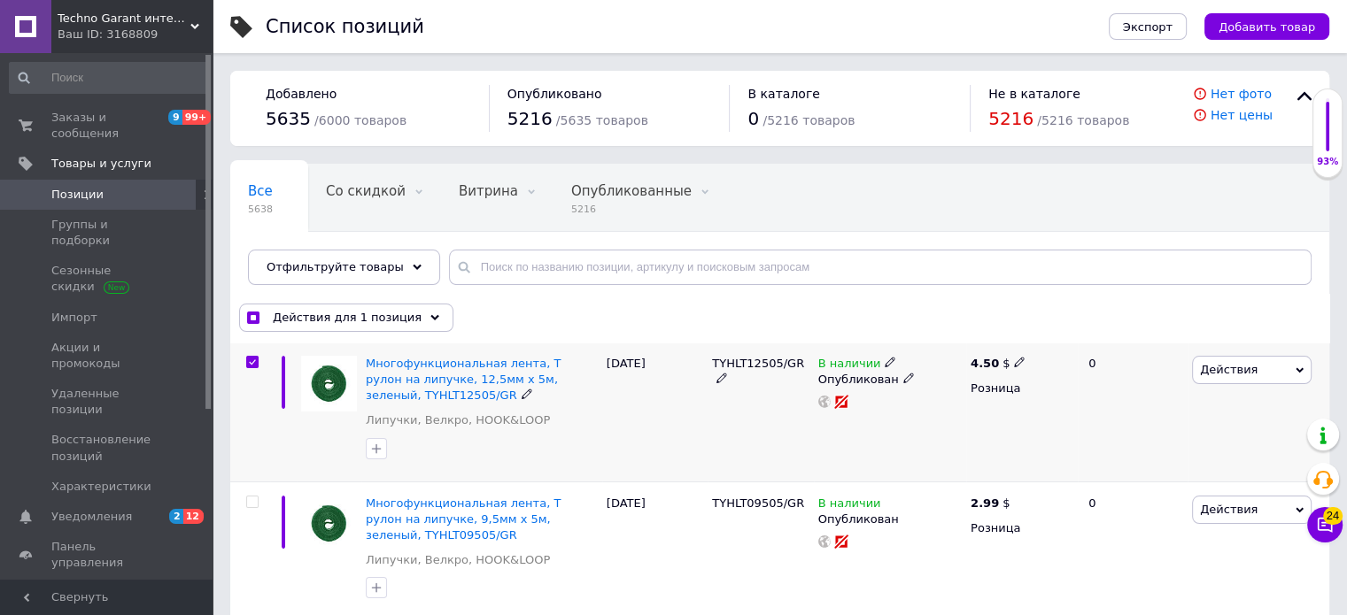
click at [1213, 364] on span "Действия" at bounding box center [1229, 369] width 58 height 13
click at [1189, 452] on li "Копировать" at bounding box center [1223, 453] width 174 height 25
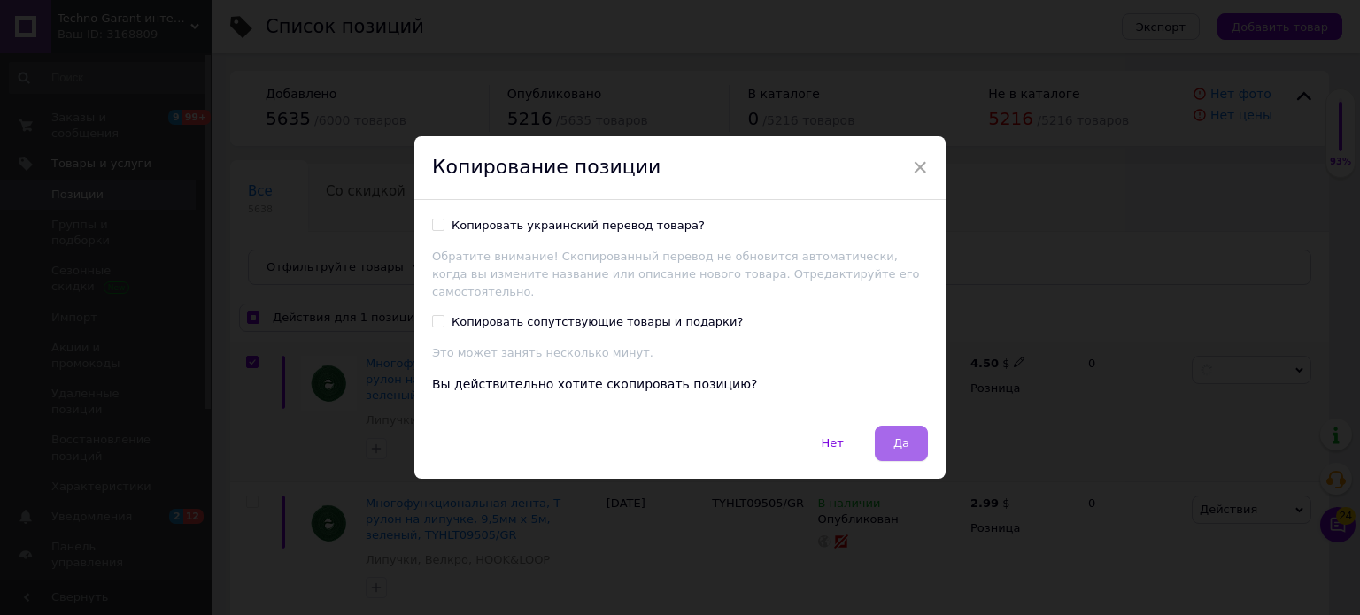
click at [907, 435] on button "Да" at bounding box center [901, 443] width 53 height 35
checkbox input "true"
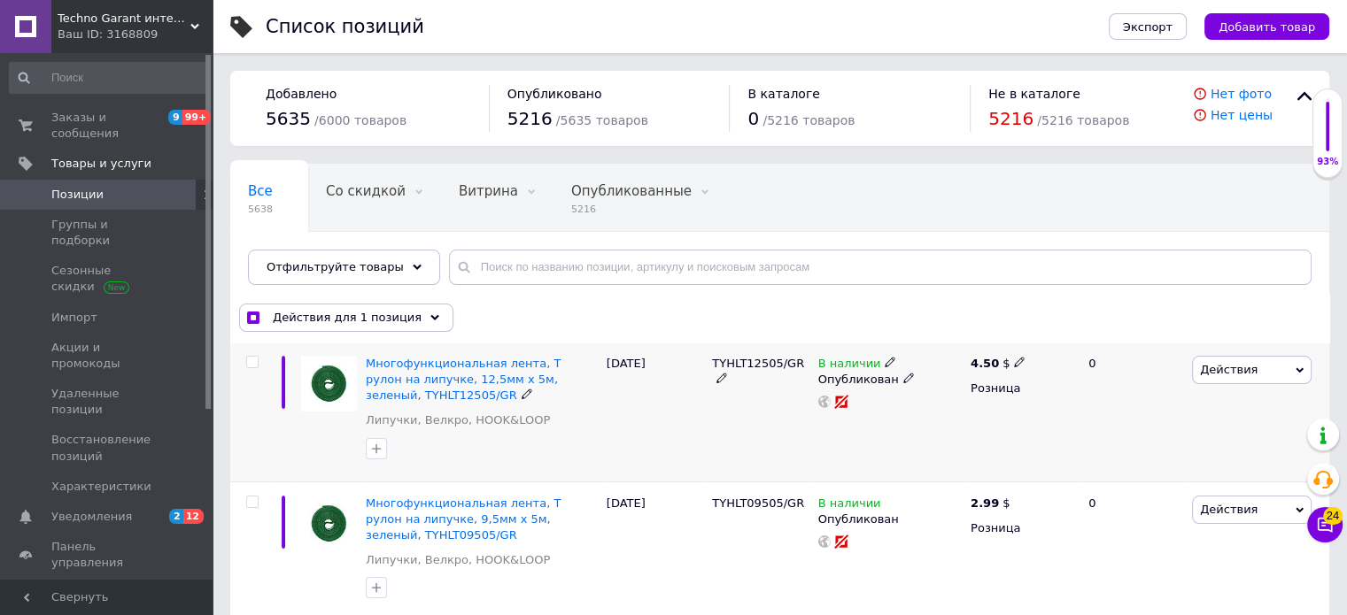
checkbox input "false"
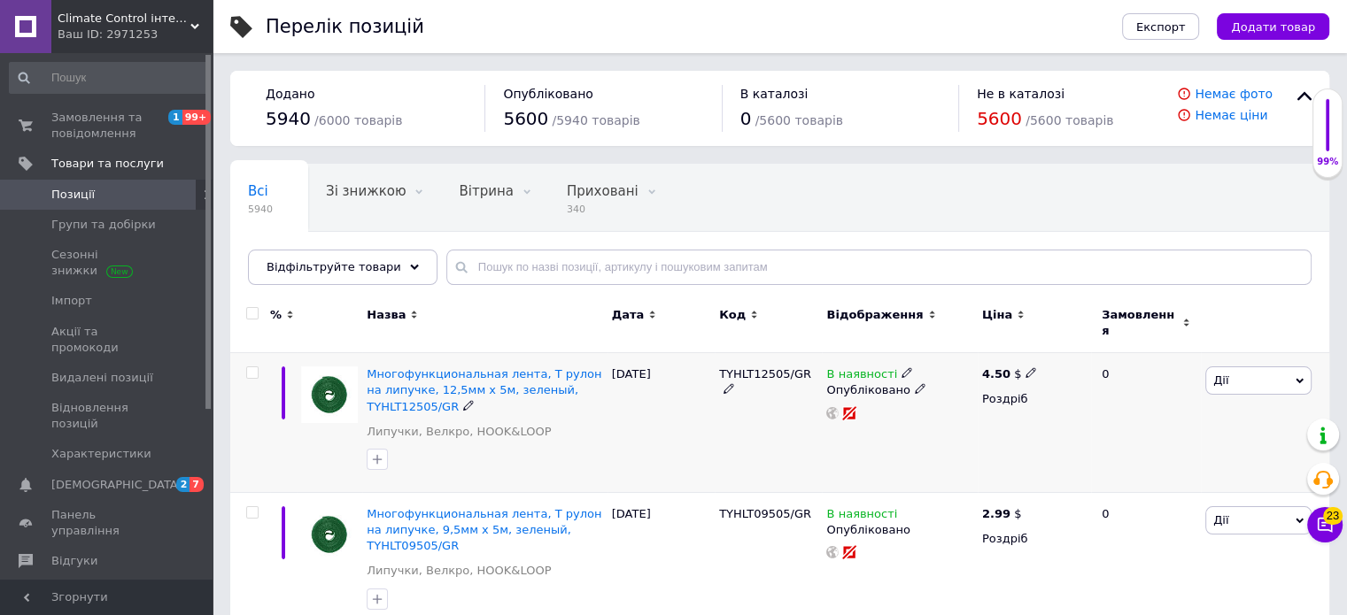
click at [253, 367] on input "checkbox" at bounding box center [252, 373] width 12 height 12
checkbox input "true"
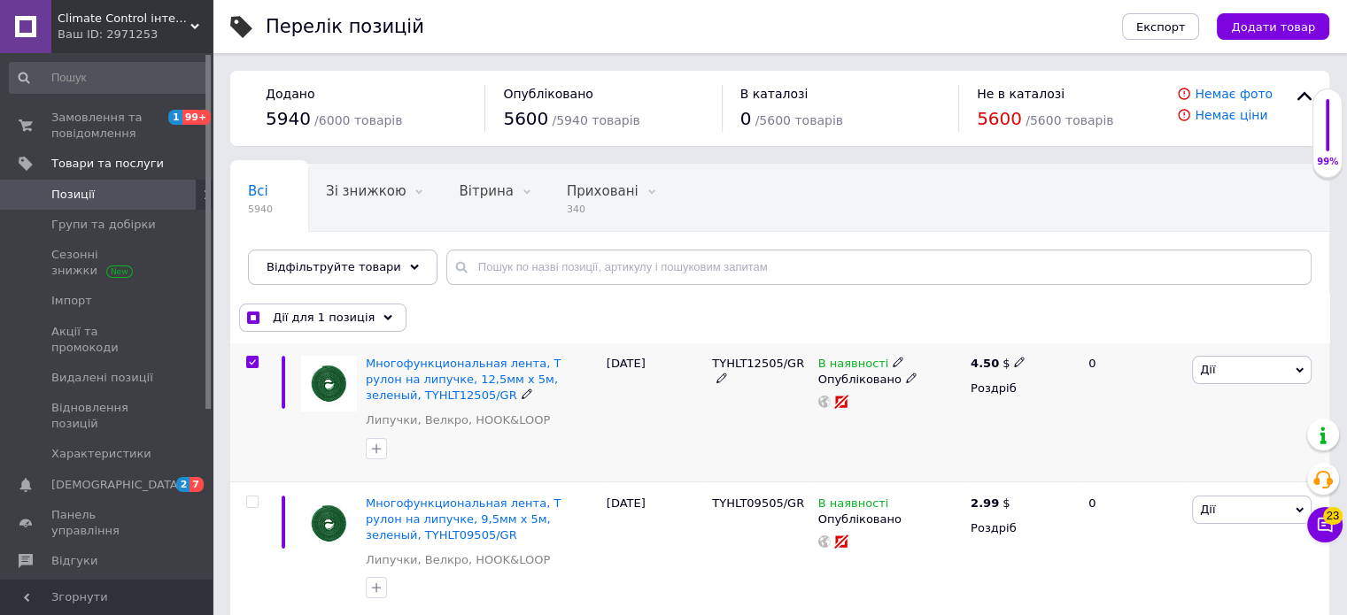
click at [1229, 361] on span "Дії" at bounding box center [1252, 370] width 120 height 28
click at [1197, 449] on li "Копіювати" at bounding box center [1222, 453] width 176 height 25
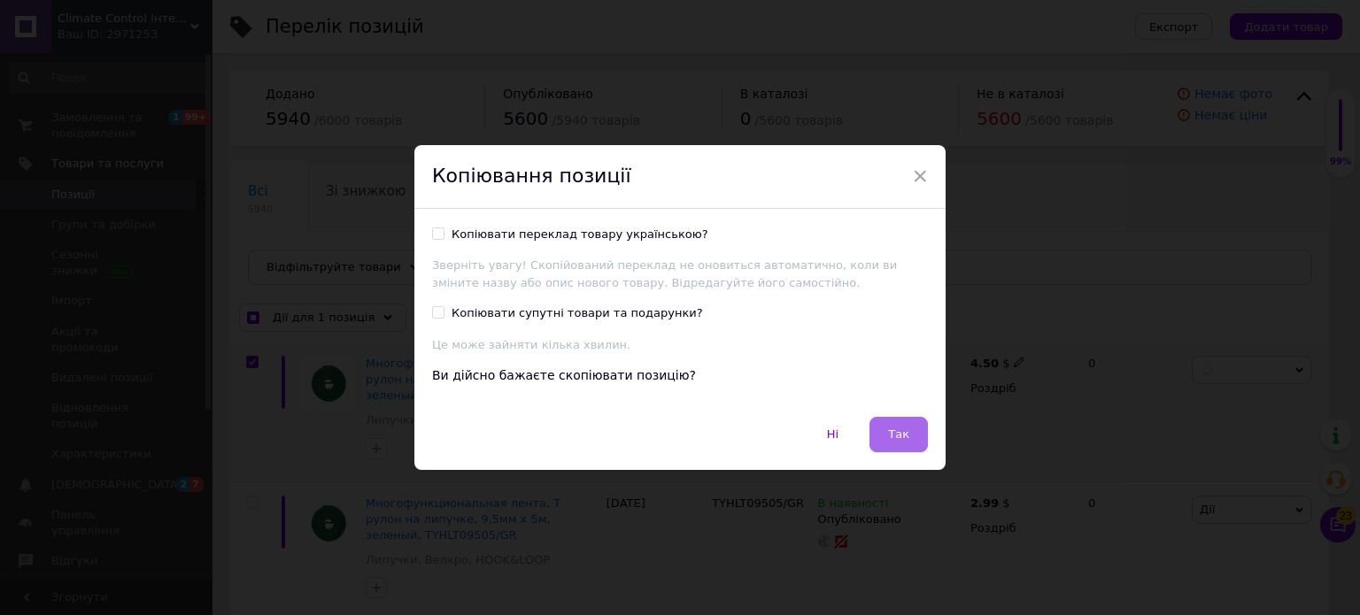
click at [896, 431] on span "Так" at bounding box center [898, 434] width 21 height 13
checkbox input "true"
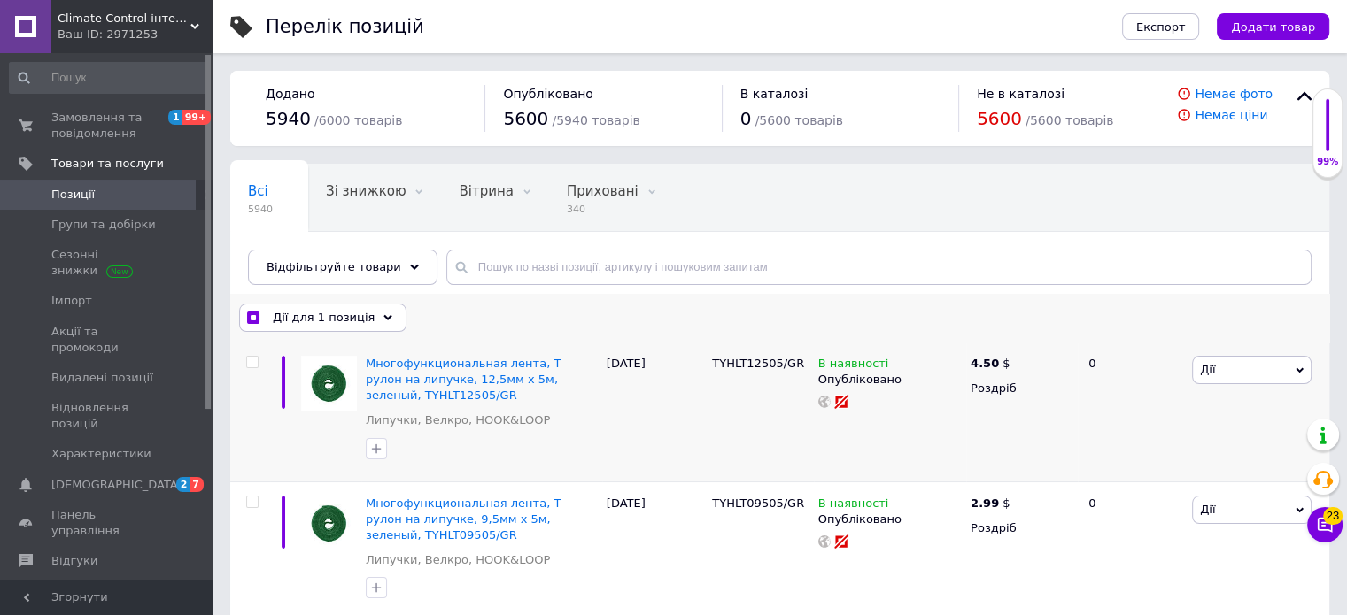
checkbox input "false"
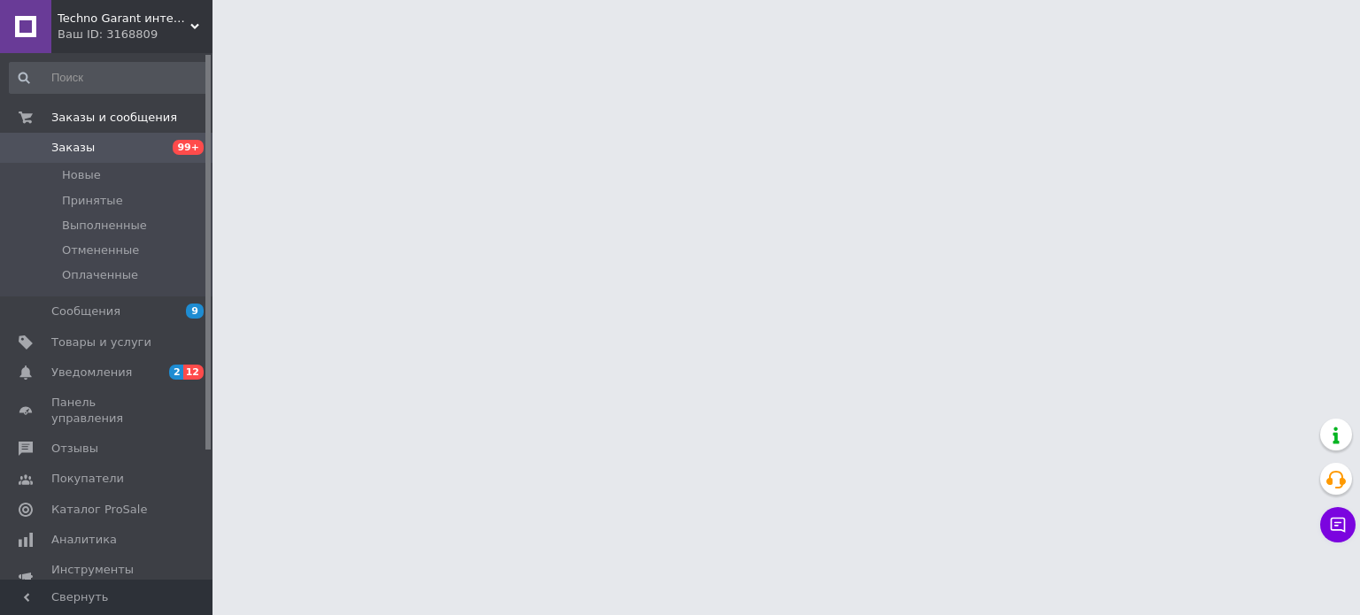
click at [81, 340] on span "Товары и услуги" at bounding box center [101, 343] width 100 height 16
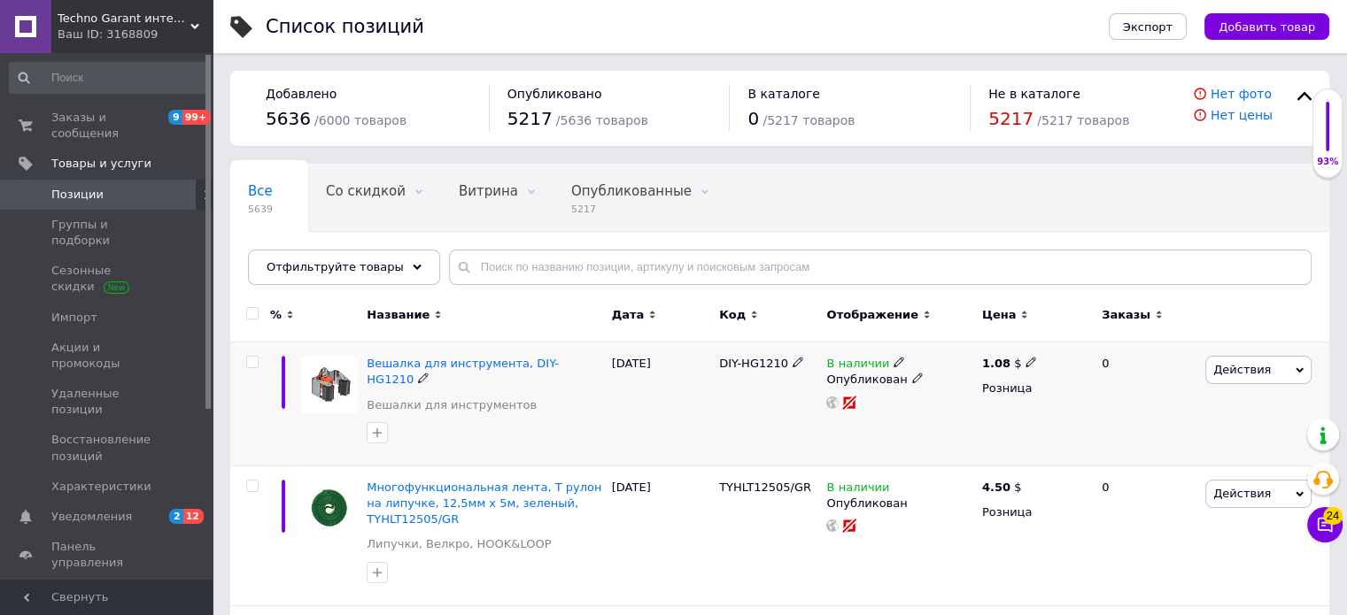
click at [251, 359] on input "checkbox" at bounding box center [252, 363] width 12 height 12
checkbox input "true"
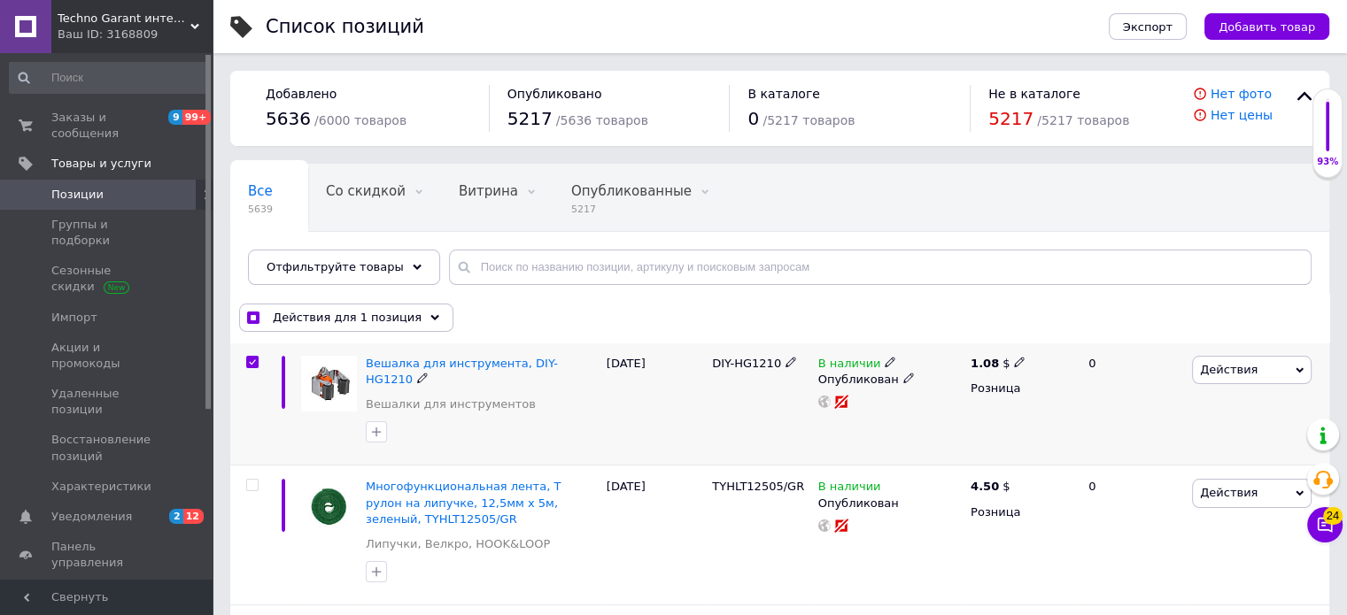
click at [1218, 363] on span "Действия" at bounding box center [1229, 369] width 58 height 13
click at [1175, 452] on li "Копировать" at bounding box center [1223, 453] width 174 height 25
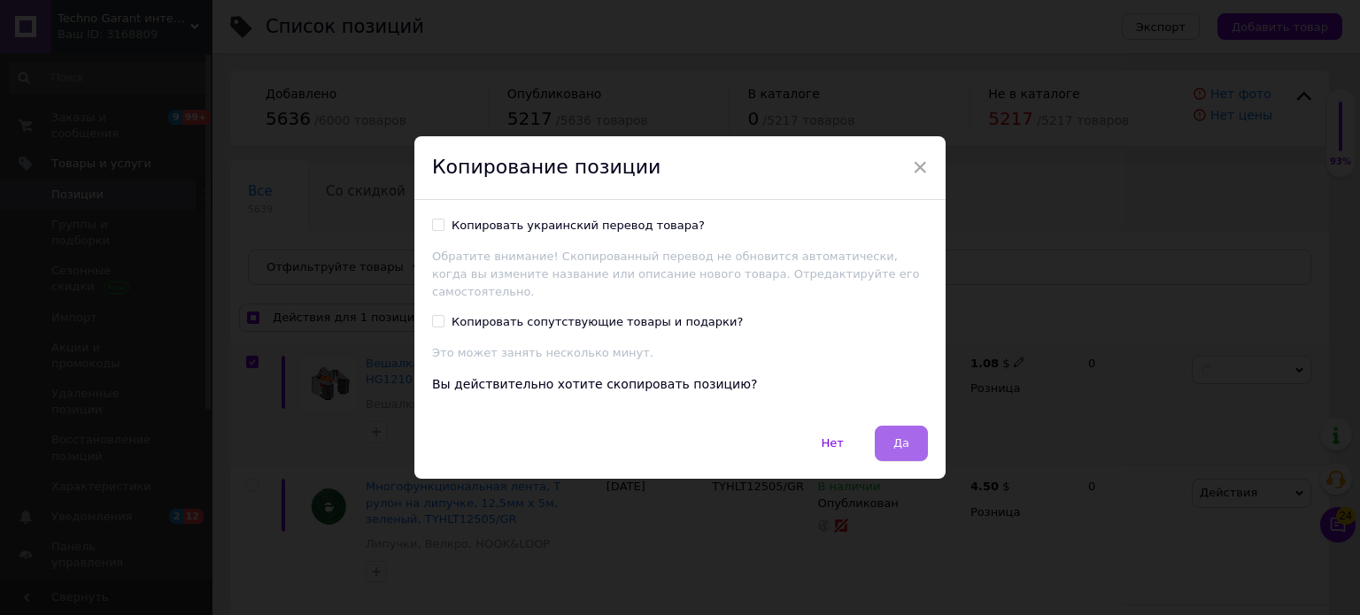
click at [903, 447] on button "Да" at bounding box center [901, 443] width 53 height 35
checkbox input "true"
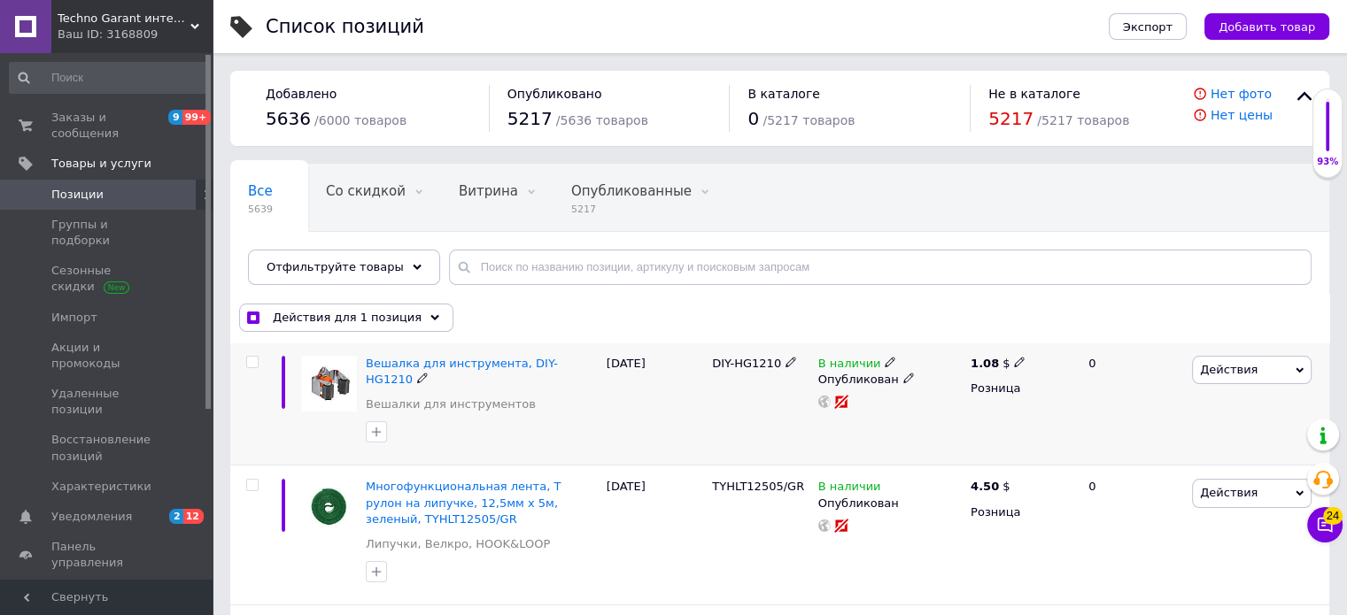
checkbox input "false"
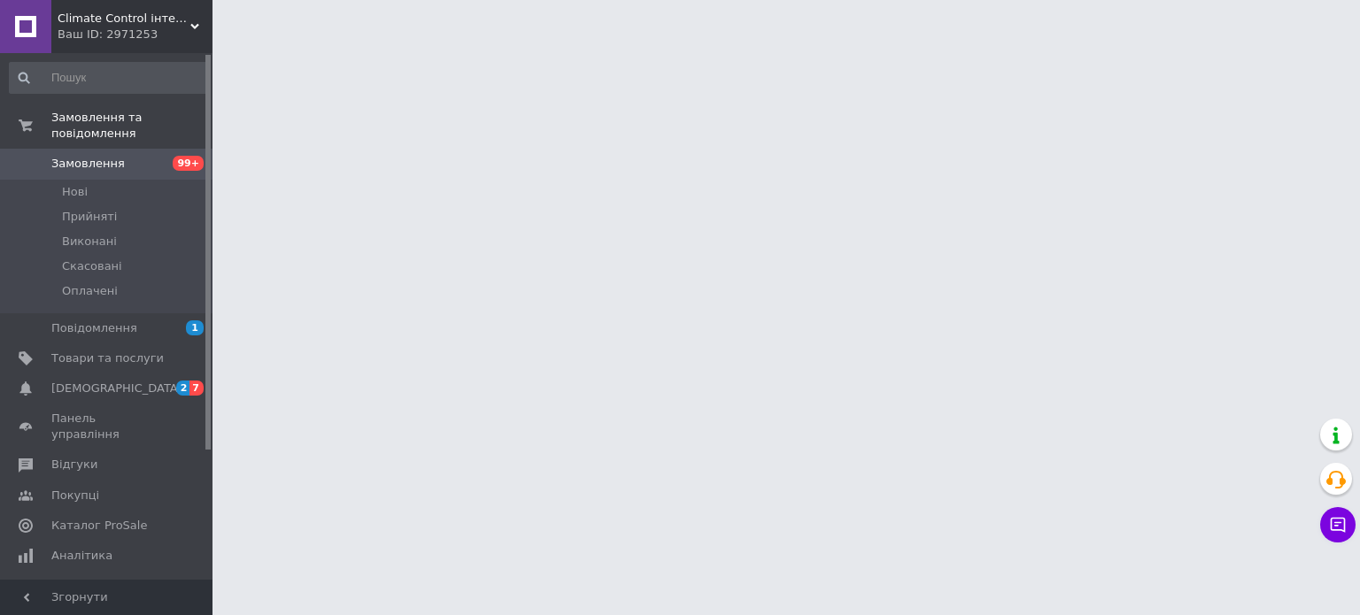
click at [79, 351] on span "Товари та послуги" at bounding box center [107, 359] width 112 height 16
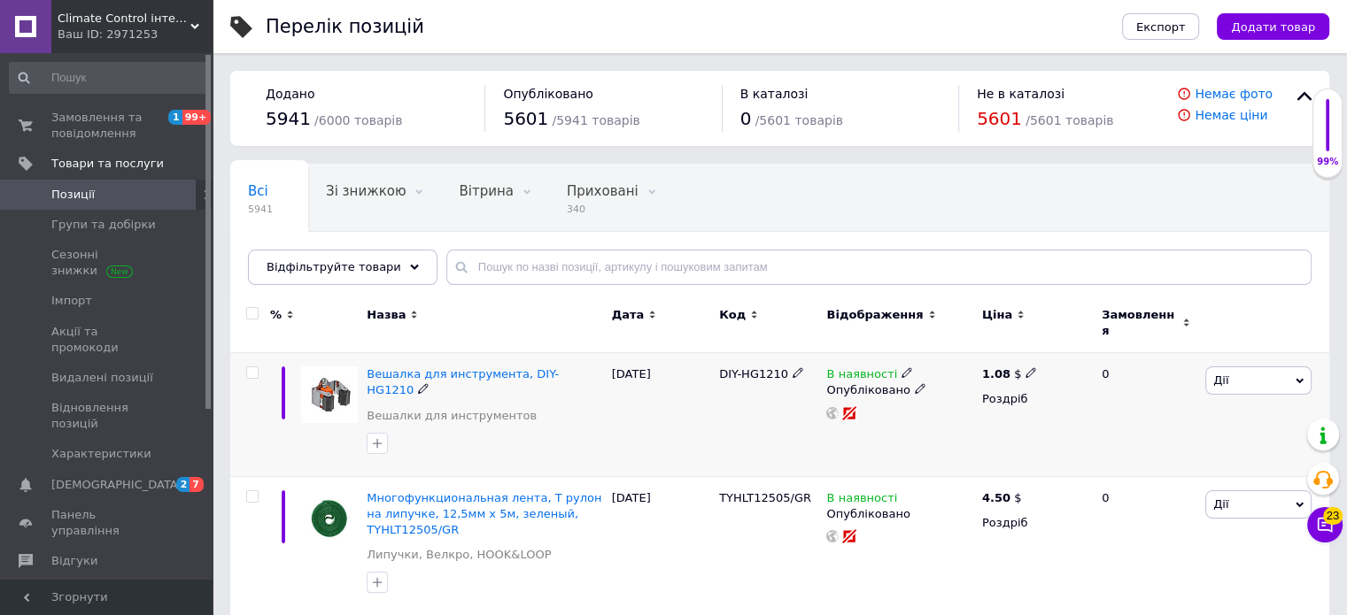
click at [251, 367] on input "checkbox" at bounding box center [252, 373] width 12 height 12
checkbox input "true"
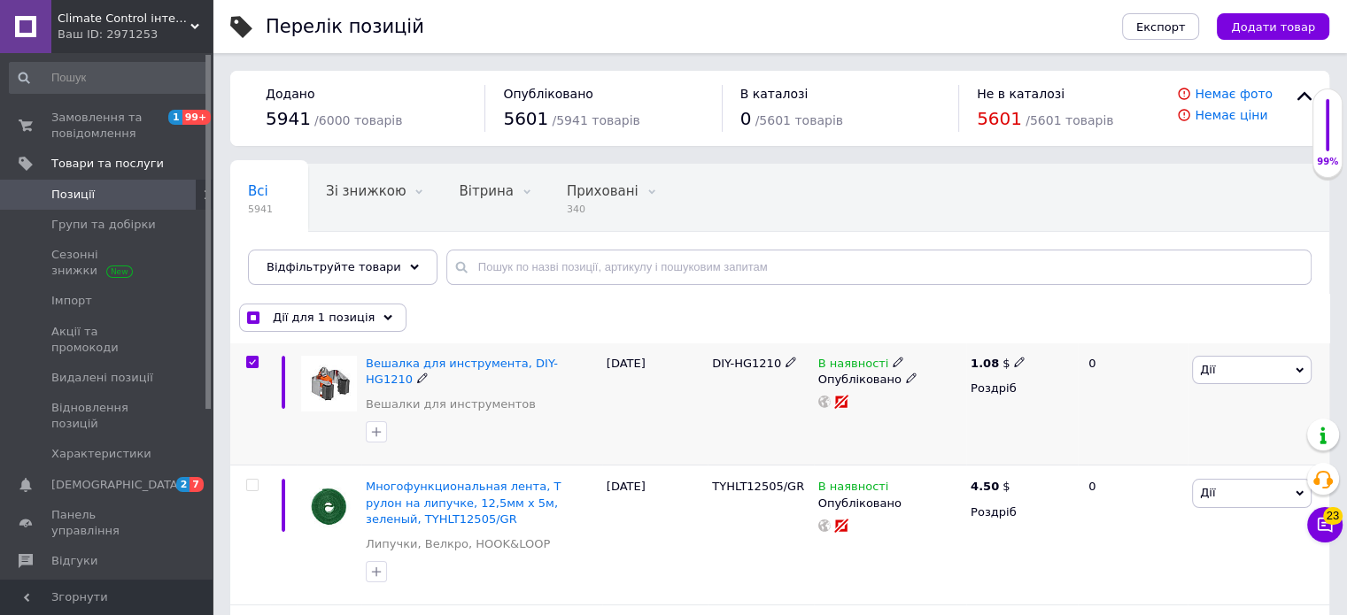
click at [1234, 367] on span "Дії" at bounding box center [1252, 370] width 120 height 28
click at [1186, 449] on li "Копіювати" at bounding box center [1222, 453] width 176 height 25
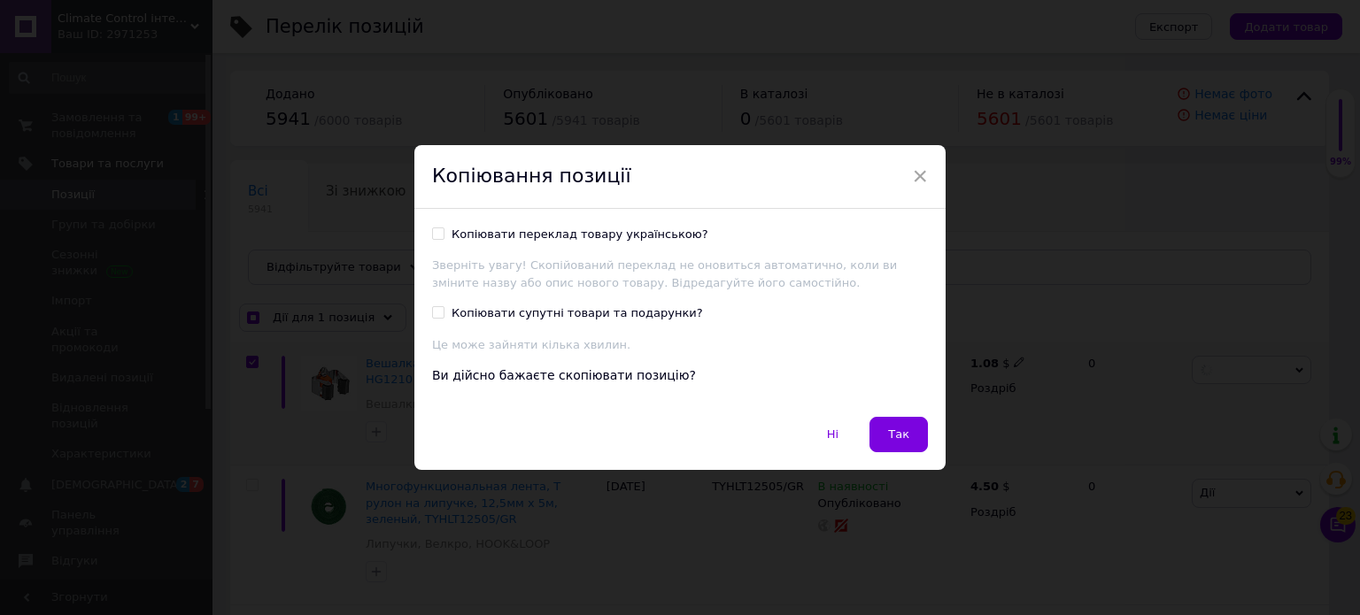
click at [891, 430] on span "Так" at bounding box center [898, 434] width 21 height 13
checkbox input "true"
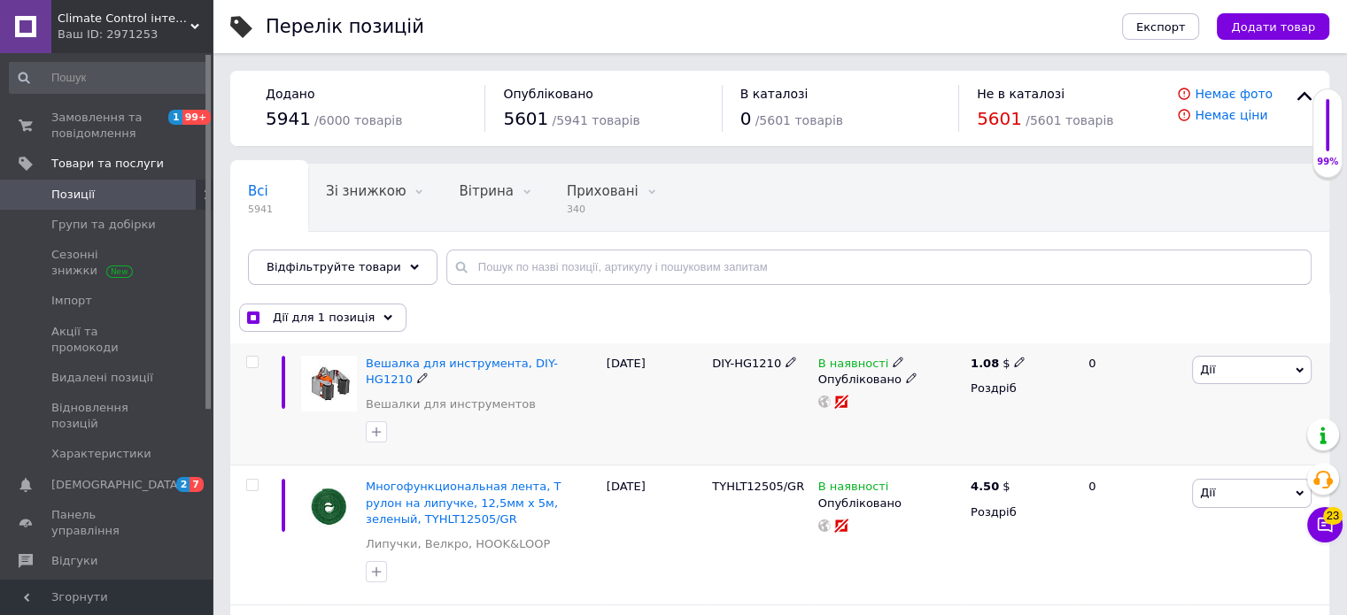
checkbox input "false"
